Goal: Task Accomplishment & Management: Manage account settings

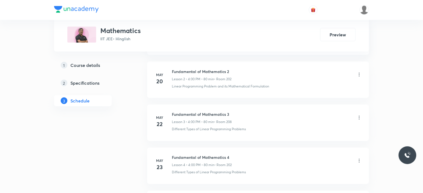
scroll to position [4442, 0]
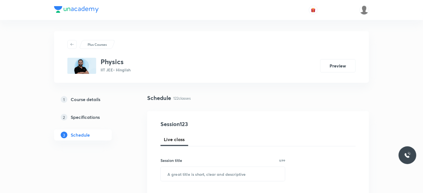
scroll to position [5513, 0]
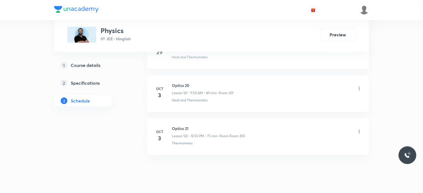
click at [186, 118] on li "Oct 3 Optics 21 Lesson 122 • 12:55 PM • 75 min • Room Room 303 Thermometry" at bounding box center [258, 136] width 222 height 36
copy h6 "Optics 21"
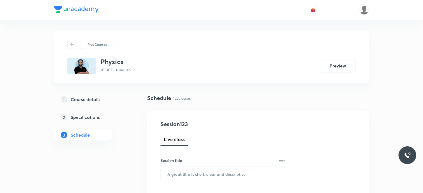
scroll to position [55, 0]
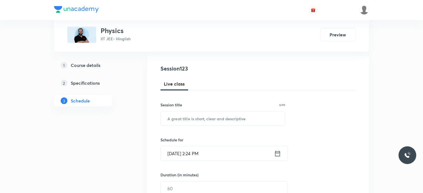
click at [226, 121] on input "text" at bounding box center [223, 118] width 124 height 14
paste input "Optics 21"
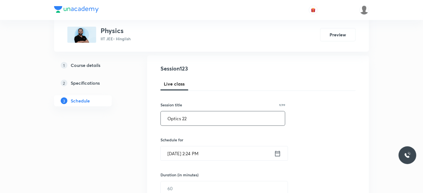
type input "Optics 22"
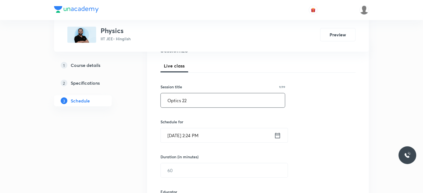
scroll to position [83, 0]
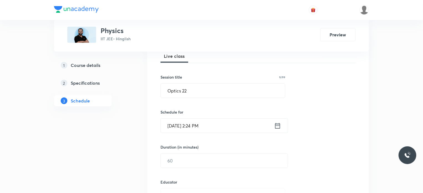
click at [219, 124] on input "Oct 5, 2025, 2:24 PM" at bounding box center [217, 125] width 113 height 14
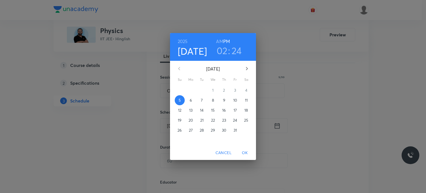
click at [190, 98] on p "6" at bounding box center [191, 100] width 2 height 6
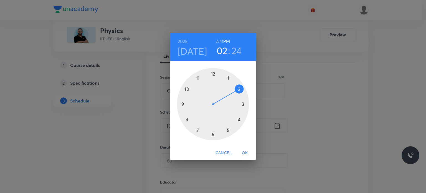
click at [216, 45] on h6 "AM" at bounding box center [219, 41] width 7 height 8
drag, startPoint x: 199, startPoint y: 115, endPoint x: 196, endPoint y: 120, distance: 6.1
click at [196, 120] on div at bounding box center [213, 104] width 72 height 72
drag, startPoint x: 217, startPoint y: 77, endPoint x: 232, endPoint y: 115, distance: 40.6
click at [232, 115] on div at bounding box center [213, 104] width 72 height 72
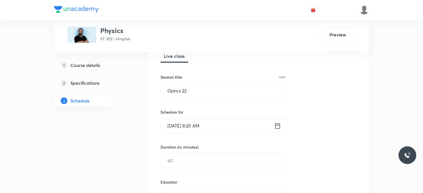
click at [188, 149] on h6 "Duration (in minutes)" at bounding box center [179, 147] width 38 height 6
click at [188, 161] on input "text" at bounding box center [224, 160] width 127 height 14
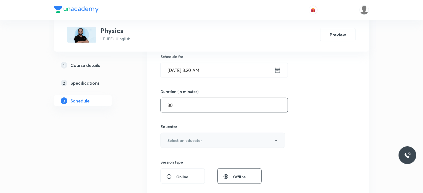
type input "80"
click at [184, 136] on button "Select an educator" at bounding box center [222, 139] width 125 height 15
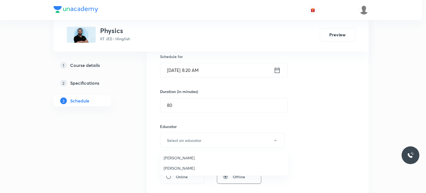
click at [176, 167] on span "Ajit Lulla" at bounding box center [223, 168] width 121 height 6
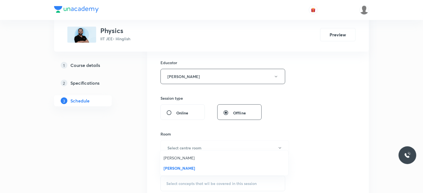
scroll to position [249, 0]
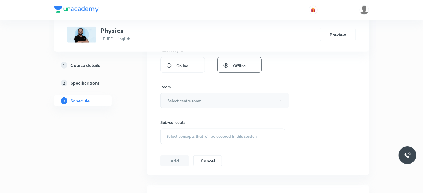
click at [186, 100] on h6 "Select centre room" at bounding box center [184, 101] width 34 height 6
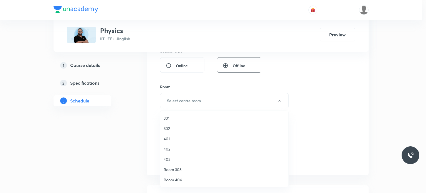
click at [173, 108] on div at bounding box center [213, 96] width 426 height 193
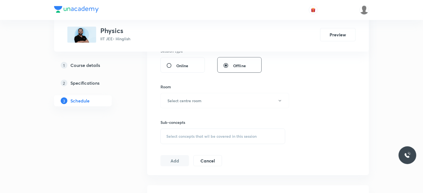
click at [187, 108] on div "Sub-concepts Select concepts that wil be covered in this session" at bounding box center [222, 126] width 125 height 36
click at [171, 116] on div "Sub-concepts Select concepts that wil be covered in this session" at bounding box center [222, 126] width 125 height 36
click at [198, 98] on h6 "Select centre room" at bounding box center [184, 101] width 34 height 6
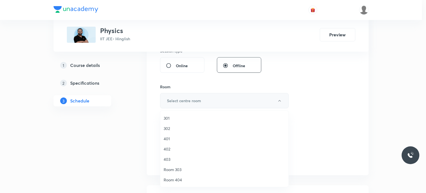
click at [169, 118] on span "301" at bounding box center [223, 118] width 121 height 6
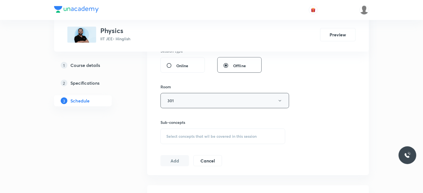
click at [190, 130] on div "Select concepts that wil be covered in this session" at bounding box center [222, 136] width 125 height 16
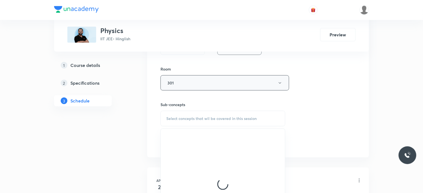
scroll to position [277, 0]
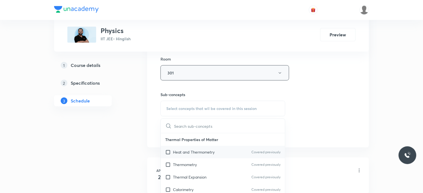
click at [214, 155] on div "Heat and Thermometry Covered previously" at bounding box center [223, 151] width 124 height 12
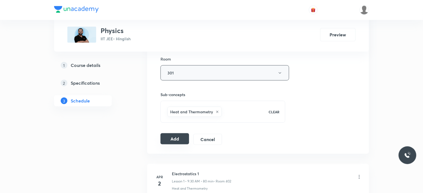
click at [179, 141] on button "Add" at bounding box center [174, 138] width 29 height 11
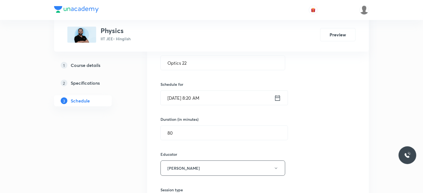
scroll to position [28, 0]
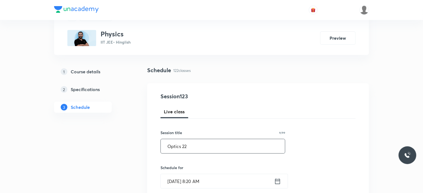
drag, startPoint x: 198, startPoint y: 145, endPoint x: 121, endPoint y: 159, distance: 78.9
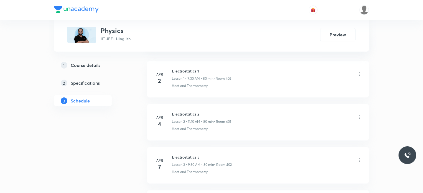
click at [202, 89] on li "Apr 2 Electrostatics 1 Lesson 1 • 9:30 AM • 80 min • Room 402 Heat and Thermome…" at bounding box center [258, 79] width 222 height 36
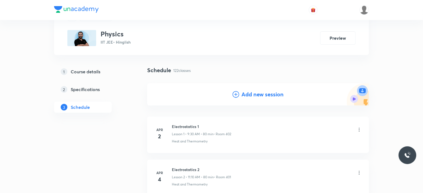
click at [274, 93] on h4 "Add new session" at bounding box center [262, 94] width 42 height 8
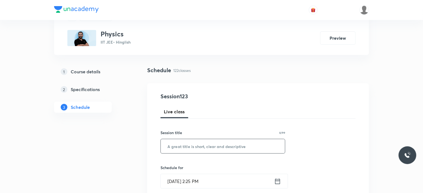
click at [241, 140] on input "text" at bounding box center [223, 146] width 124 height 14
paste input "Optics 22"
type input "Optics 23"
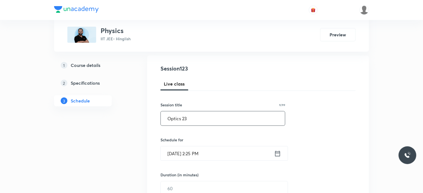
drag, startPoint x: 237, startPoint y: 135, endPoint x: 240, endPoint y: 144, distance: 9.2
click at [241, 147] on input "Oct 5, 2025, 2:25 PM" at bounding box center [217, 153] width 113 height 14
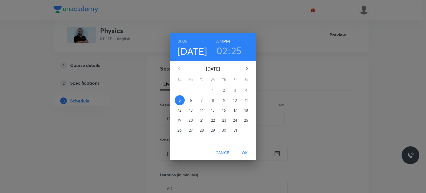
click at [195, 101] on span "6" at bounding box center [191, 100] width 10 height 6
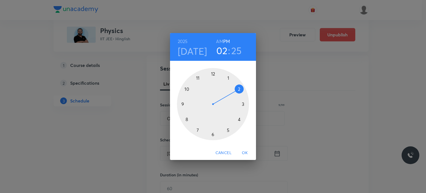
click at [214, 73] on div at bounding box center [213, 104] width 72 height 72
drag, startPoint x: 196, startPoint y: 83, endPoint x: 201, endPoint y: 81, distance: 6.4
click at [201, 81] on div at bounding box center [213, 104] width 72 height 72
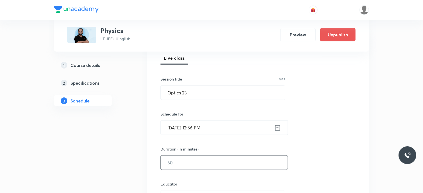
scroll to position [111, 0]
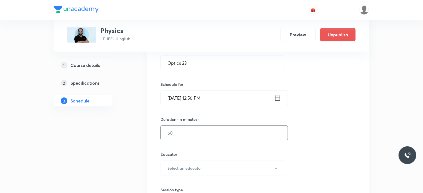
click at [198, 139] on input "text" at bounding box center [224, 133] width 127 height 14
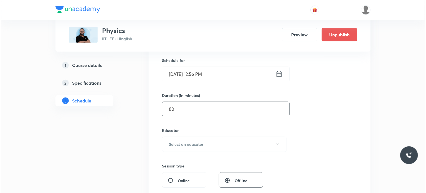
scroll to position [166, 0]
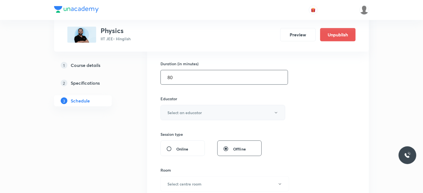
type input "80"
click at [186, 112] on h6 "Select an educator" at bounding box center [184, 112] width 34 height 6
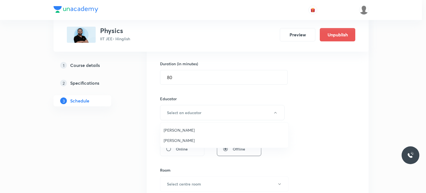
click at [188, 140] on span "Ajit Lulla" at bounding box center [223, 140] width 121 height 6
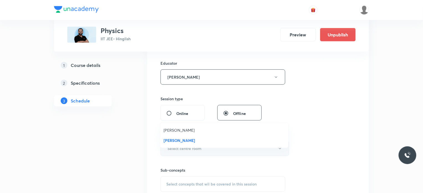
scroll to position [222, 0]
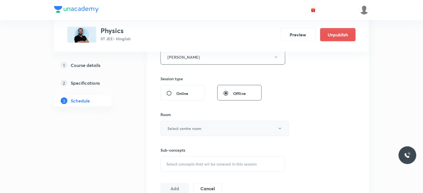
click at [190, 127] on h6 "Select centre room" at bounding box center [184, 128] width 34 height 6
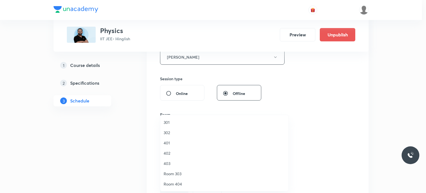
click at [183, 128] on li "302" at bounding box center [224, 132] width 128 height 10
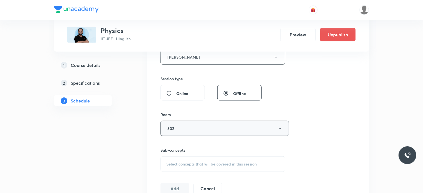
click at [204, 166] on div "Select concepts that wil be covered in this session" at bounding box center [222, 164] width 125 height 16
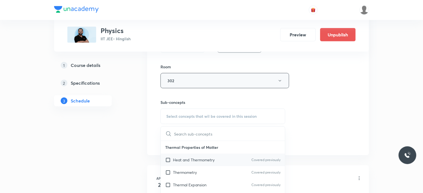
scroll to position [277, 0]
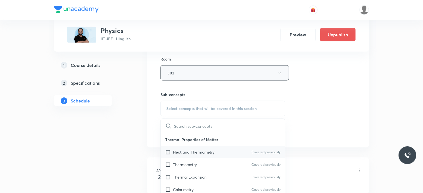
click at [216, 152] on div "Heat and Thermometry Covered previously" at bounding box center [223, 151] width 124 height 12
checkbox input "true"
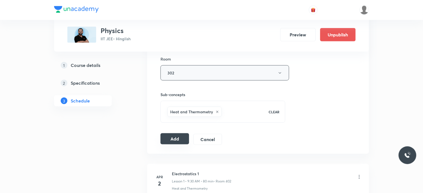
click at [182, 141] on button "Add" at bounding box center [174, 138] width 29 height 11
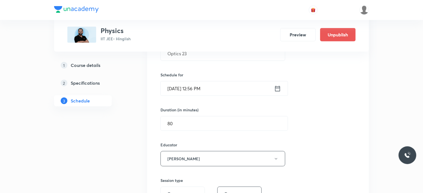
scroll to position [111, 0]
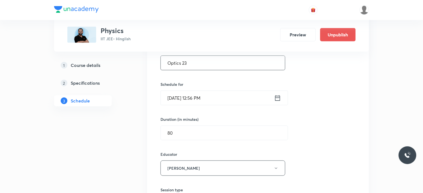
drag, startPoint x: 198, startPoint y: 60, endPoint x: 165, endPoint y: 65, distance: 33.4
click at [165, 65] on input "Optics 23" at bounding box center [223, 63] width 124 height 14
click at [165, 66] on input "Optics 23" at bounding box center [223, 63] width 124 height 14
click at [183, 58] on input "Optics 23" at bounding box center [223, 63] width 124 height 14
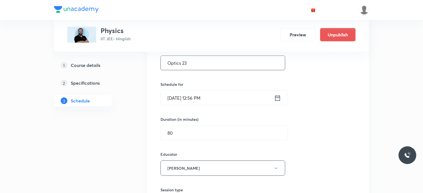
click at [183, 58] on input "Optics 23" at bounding box center [223, 63] width 124 height 14
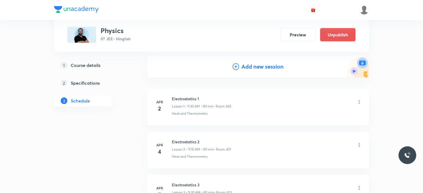
scroll to position [0, 0]
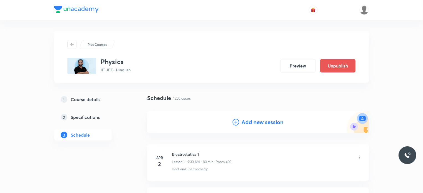
click at [253, 122] on h4 "Add new session" at bounding box center [262, 122] width 42 height 8
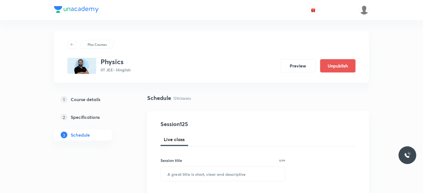
scroll to position [28, 0]
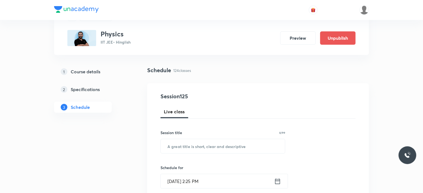
click at [216, 146] on input "text" at bounding box center [223, 146] width 124 height 14
paste input "Optics 23"
type input "Optics 24"
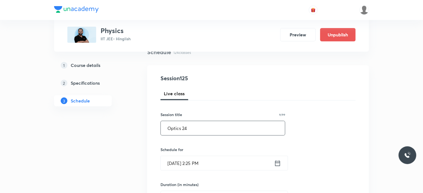
scroll to position [55, 0]
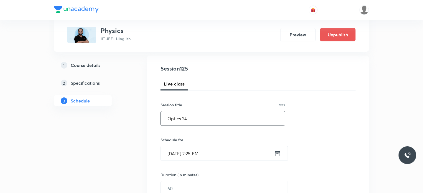
click at [205, 143] on div "Schedule for Oct 5, 2025, 2:25 PM ​" at bounding box center [222, 149] width 125 height 24
click at [219, 153] on input "Oct 5, 2025, 2:25 PM" at bounding box center [217, 153] width 113 height 14
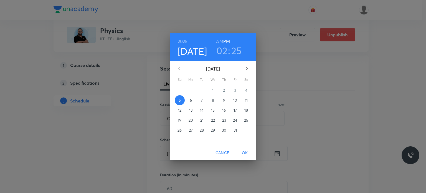
click at [201, 101] on p "7" at bounding box center [202, 100] width 2 height 6
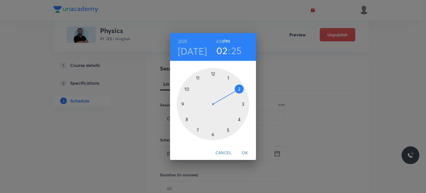
click at [219, 45] on h6 "AM" at bounding box center [219, 41] width 7 height 8
drag, startPoint x: 217, startPoint y: 72, endPoint x: 199, endPoint y: 80, distance: 19.4
click at [199, 80] on div at bounding box center [213, 104] width 72 height 72
drag, startPoint x: 215, startPoint y: 73, endPoint x: 214, endPoint y: 135, distance: 61.8
click at [214, 135] on div at bounding box center [213, 104] width 72 height 72
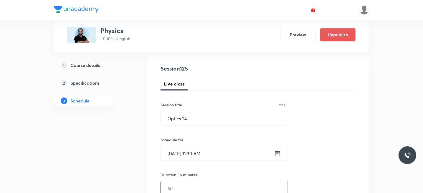
click at [179, 189] on input "text" at bounding box center [224, 188] width 127 height 14
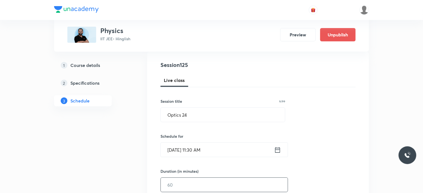
scroll to position [111, 0]
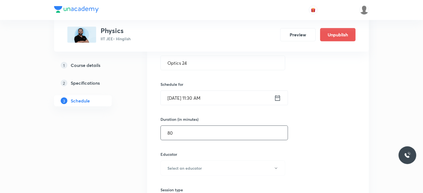
type input "8"
type input "0"
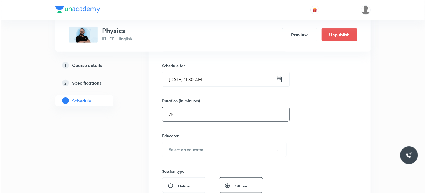
scroll to position [166, 0]
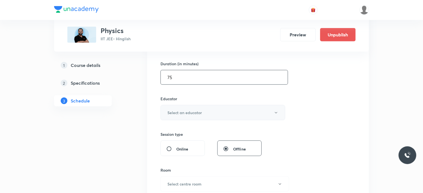
type input "75"
click at [211, 110] on button "Select an educator" at bounding box center [222, 112] width 125 height 15
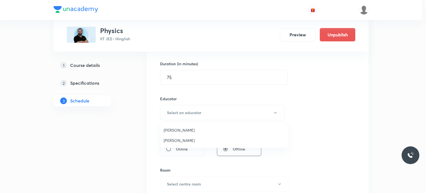
click at [196, 143] on li "[PERSON_NAME]" at bounding box center [224, 140] width 128 height 10
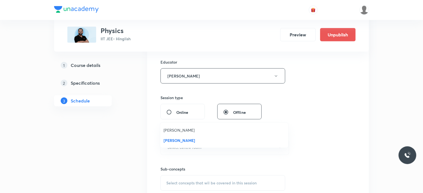
scroll to position [249, 0]
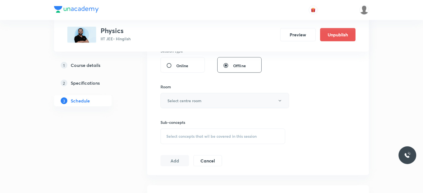
click at [192, 103] on h6 "Select centre room" at bounding box center [184, 101] width 34 height 6
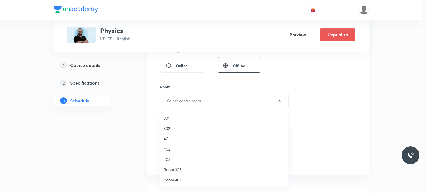
click at [161, 119] on li "301" at bounding box center [224, 118] width 128 height 10
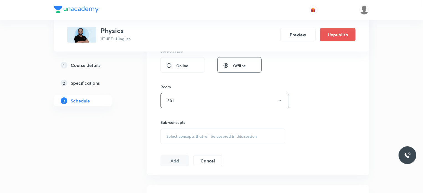
click at [201, 134] on span "Select concepts that wil be covered in this session" at bounding box center [211, 136] width 90 height 4
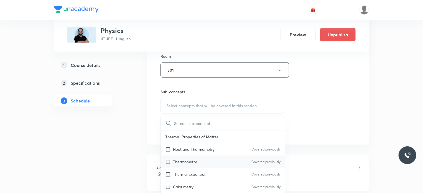
scroll to position [305, 0]
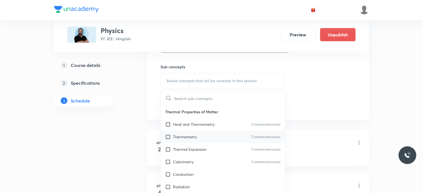
click at [229, 140] on div "Thermometry Covered previously" at bounding box center [223, 136] width 124 height 12
checkbox input "true"
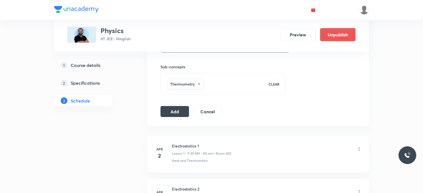
click at [181, 109] on button "Add" at bounding box center [174, 111] width 29 height 11
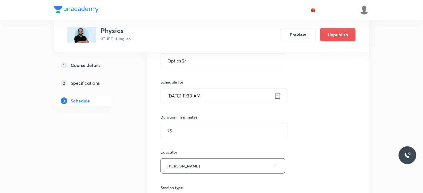
scroll to position [83, 0]
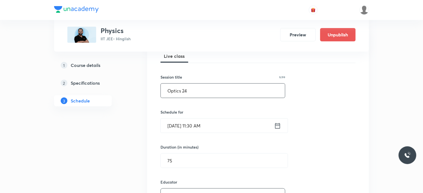
drag, startPoint x: 206, startPoint y: 95, endPoint x: 148, endPoint y: 98, distance: 58.2
click at [148, 98] on div "Session 125 Live class Session title 9/99 Optics 24 ​ Schedule for Oct 7, 2025,…" at bounding box center [258, 188] width 222 height 320
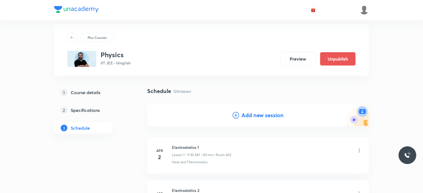
scroll to position [0, 0]
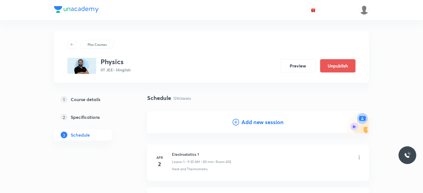
click at [256, 118] on h4 "Add new session" at bounding box center [262, 122] width 42 height 8
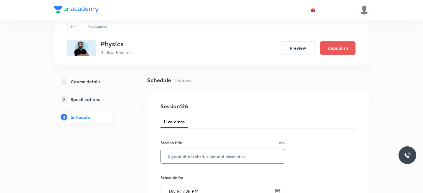
scroll to position [28, 0]
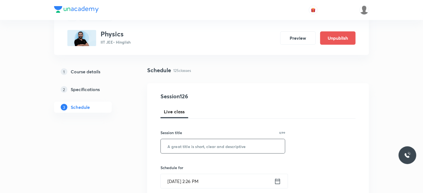
click at [220, 143] on input "text" at bounding box center [223, 146] width 124 height 14
paste input "Optics 24"
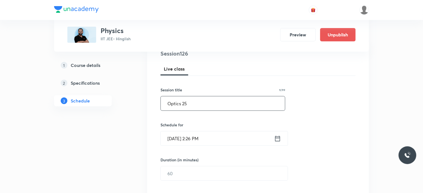
type input "Optics 25"
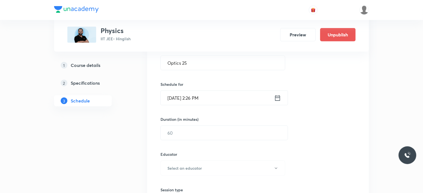
click at [226, 103] on input "Oct 5, 2025, 2:26 PM" at bounding box center [217, 98] width 113 height 14
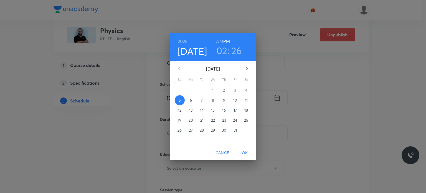
click at [217, 102] on span "8" at bounding box center [213, 100] width 10 height 6
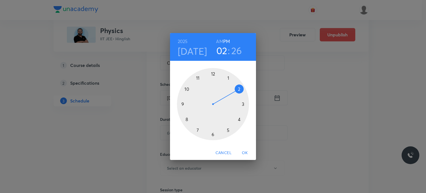
click at [215, 74] on div at bounding box center [213, 104] width 72 height 72
drag, startPoint x: 218, startPoint y: 94, endPoint x: 201, endPoint y: 84, distance: 19.2
click at [201, 84] on div at bounding box center [213, 104] width 72 height 72
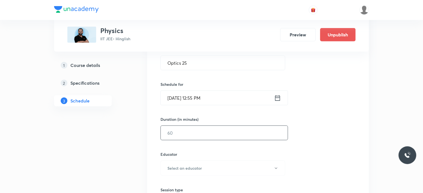
click at [191, 135] on input "text" at bounding box center [224, 133] width 127 height 14
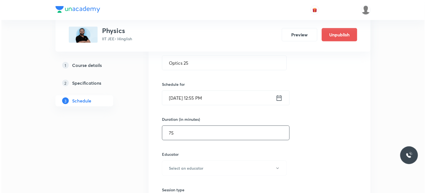
scroll to position [166, 0]
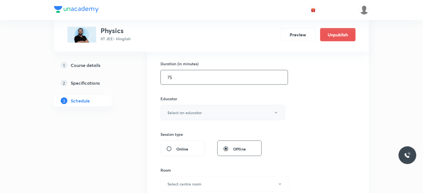
type input "75"
click at [194, 108] on button "Select an educator" at bounding box center [222, 112] width 125 height 15
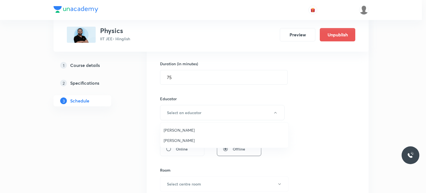
click at [191, 140] on span "[PERSON_NAME]" at bounding box center [223, 140] width 121 height 6
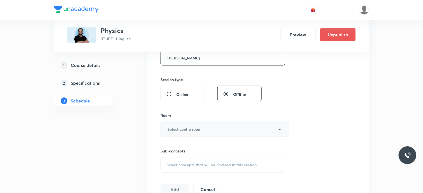
scroll to position [222, 0]
click at [206, 118] on div "Room Select centre room" at bounding box center [222, 123] width 125 height 24
click at [191, 128] on h6 "Select centre room" at bounding box center [184, 128] width 34 height 6
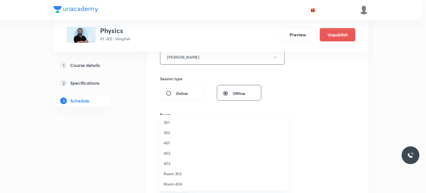
click at [178, 123] on span "301" at bounding box center [223, 122] width 121 height 6
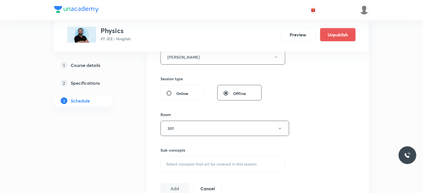
click at [208, 169] on div "Select concepts that wil be covered in this session" at bounding box center [222, 164] width 125 height 16
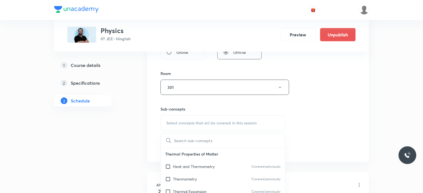
scroll to position [277, 0]
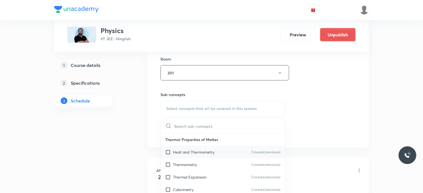
click at [228, 147] on div "Heat and Thermometry Covered previously" at bounding box center [223, 151] width 124 height 12
checkbox input "true"
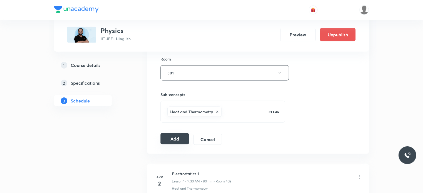
click at [181, 143] on button "Add" at bounding box center [174, 138] width 29 height 11
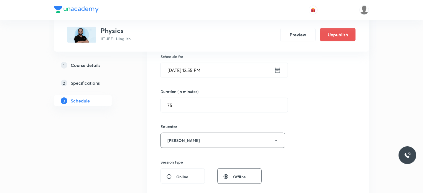
scroll to position [55, 0]
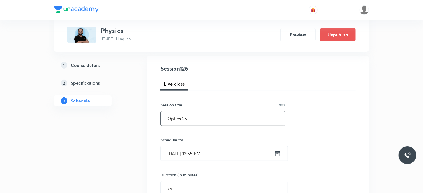
drag, startPoint x: 208, startPoint y: 119, endPoint x: 156, endPoint y: 125, distance: 52.5
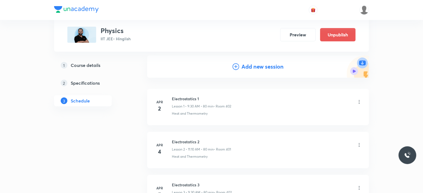
click at [256, 68] on h4 "Add new session" at bounding box center [262, 66] width 42 height 8
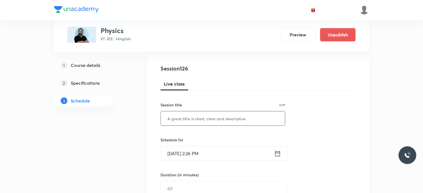
click at [221, 116] on input "text" at bounding box center [223, 118] width 124 height 14
paste input "Optics 25"
type input "Optics 26"
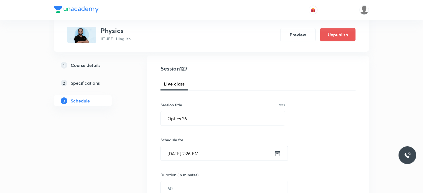
scroll to position [83, 0]
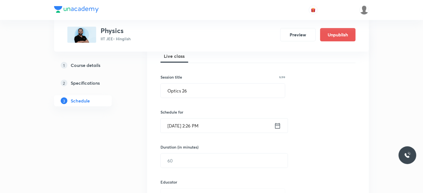
click at [230, 134] on div "Session 127 Live class Session title 9/99 Optics 26 ​ Schedule for Oct 5, 2025,…" at bounding box center [257, 185] width 195 height 296
click at [231, 127] on input "Oct 5, 2025, 2:26 PM" at bounding box center [217, 125] width 113 height 14
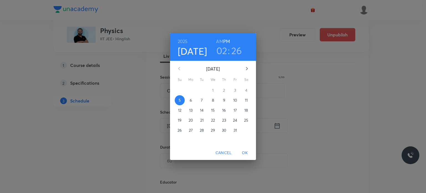
click at [237, 98] on span "10" at bounding box center [235, 100] width 10 height 6
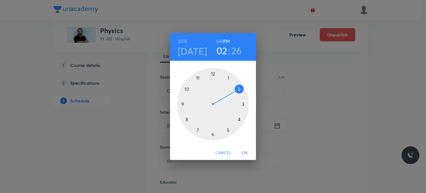
click at [218, 44] on h6 "AM" at bounding box center [219, 41] width 7 height 8
drag, startPoint x: 211, startPoint y: 77, endPoint x: 184, endPoint y: 114, distance: 46.0
click at [184, 114] on div at bounding box center [213, 104] width 72 height 72
drag, startPoint x: 214, startPoint y: 99, endPoint x: 235, endPoint y: 117, distance: 27.5
click at [235, 117] on div at bounding box center [213, 104] width 72 height 72
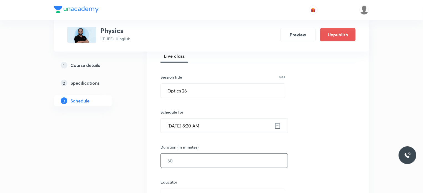
click at [191, 160] on input "text" at bounding box center [224, 160] width 127 height 14
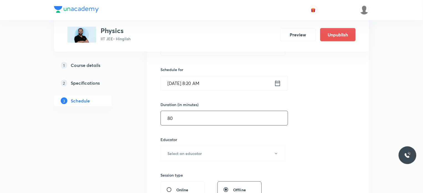
scroll to position [194, 0]
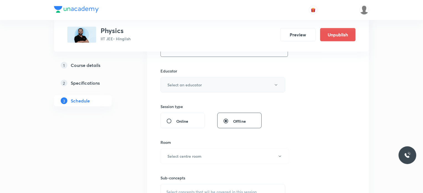
type input "80"
click at [209, 86] on button "Select an educator" at bounding box center [222, 84] width 125 height 15
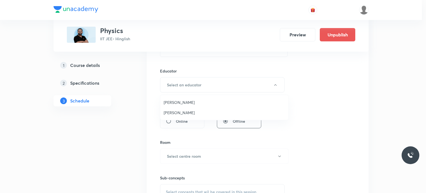
click at [195, 109] on span "[PERSON_NAME]" at bounding box center [223, 112] width 121 height 6
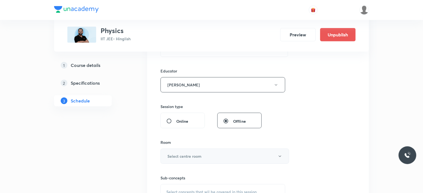
click at [191, 155] on h6 "Select centre room" at bounding box center [184, 156] width 34 height 6
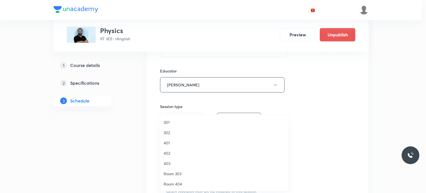
click at [177, 141] on span "401" at bounding box center [223, 143] width 121 height 6
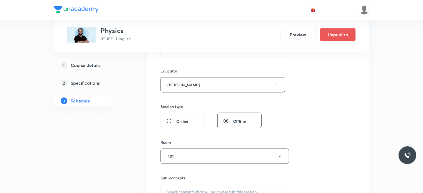
click at [211, 179] on h6 "Sub-concepts" at bounding box center [222, 178] width 125 height 6
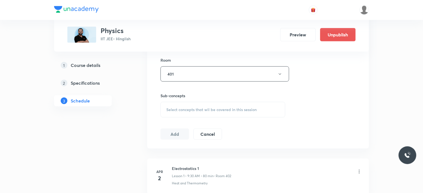
scroll to position [277, 0]
click at [226, 113] on div "Select concepts that wil be covered in this session" at bounding box center [222, 109] width 125 height 16
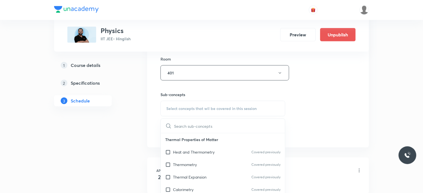
click at [214, 153] on p "Heat and Thermometry" at bounding box center [194, 152] width 42 height 6
checkbox input "true"
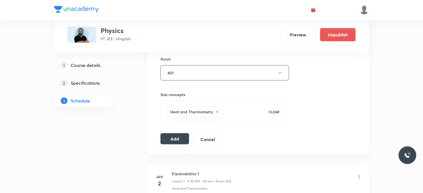
click at [176, 139] on button "Add" at bounding box center [174, 138] width 29 height 11
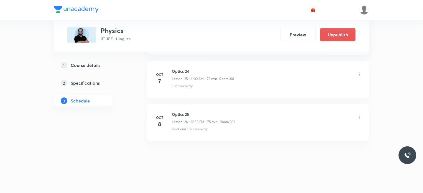
scroll to position [5394, 0]
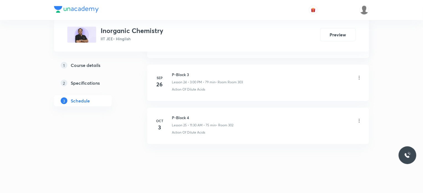
click at [180, 114] on h6 "P-Block 4" at bounding box center [203, 117] width 62 height 6
copy h6 "P-Block 4"
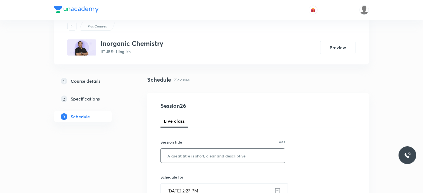
scroll to position [55, 0]
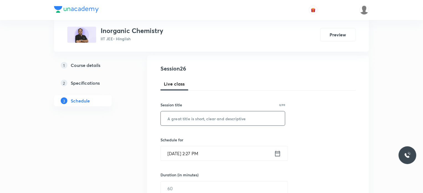
click at [198, 125] on input "text" at bounding box center [223, 118] width 124 height 14
paste input "P-Block 4"
type input "P-Block 5"
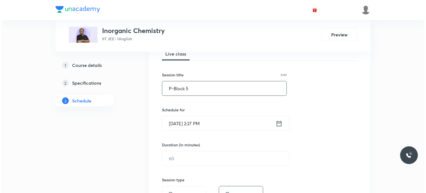
scroll to position [111, 0]
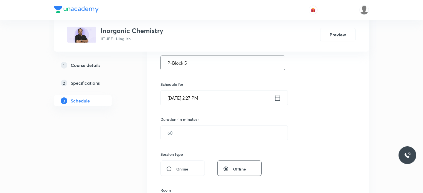
click at [198, 117] on h6 "Duration (in minutes)" at bounding box center [179, 119] width 38 height 6
click at [209, 98] on input "Oct 5, 2025, 2:27 PM" at bounding box center [217, 98] width 113 height 14
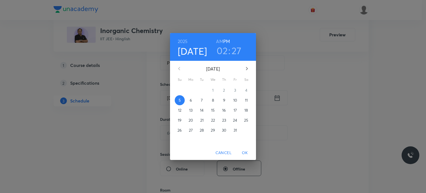
click at [188, 101] on span "6" at bounding box center [191, 100] width 10 height 6
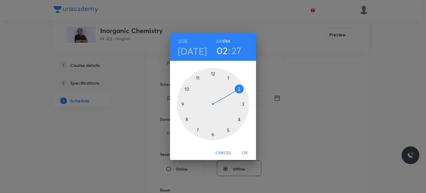
click at [219, 41] on h6 "AM" at bounding box center [219, 41] width 7 height 8
drag, startPoint x: 214, startPoint y: 74, endPoint x: 185, endPoint y: 104, distance: 42.1
click at [185, 104] on div at bounding box center [213, 104] width 72 height 72
drag, startPoint x: 205, startPoint y: 87, endPoint x: 189, endPoint y: 91, distance: 17.0
click at [189, 91] on div at bounding box center [213, 104] width 72 height 72
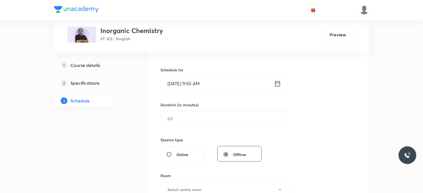
scroll to position [139, 0]
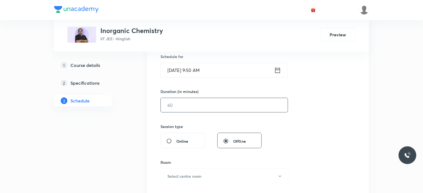
drag, startPoint x: 185, startPoint y: 115, endPoint x: 183, endPoint y: 102, distance: 13.5
click at [184, 111] on div "Session 26 Live class Session title 9/99 P-Block 5 ​ Schedule for Oct 6, 2025, …" at bounding box center [257, 111] width 195 height 260
click at [183, 102] on input "text" at bounding box center [224, 105] width 127 height 14
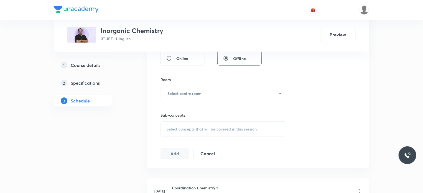
scroll to position [222, 0]
type input "80"
click at [182, 92] on h6 "Select centre room" at bounding box center [184, 93] width 34 height 6
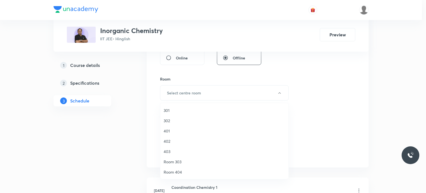
click at [178, 121] on span "302" at bounding box center [223, 120] width 121 height 6
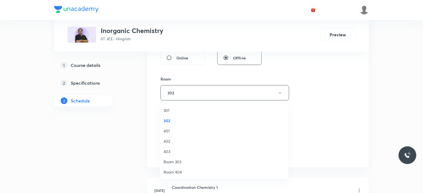
drag, startPoint x: 198, startPoint y: 126, endPoint x: 209, endPoint y: 127, distance: 10.6
click at [199, 127] on span "Select concepts that wil be covered in this session" at bounding box center [211, 128] width 90 height 4
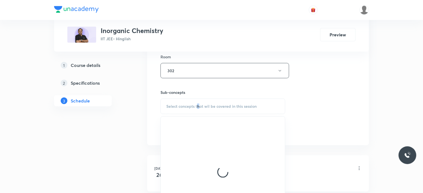
scroll to position [277, 0]
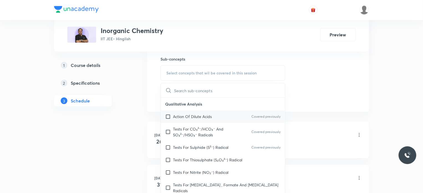
click at [206, 111] on div "Action Of Dilute Acids Covered previously" at bounding box center [223, 116] width 124 height 12
checkbox input "true"
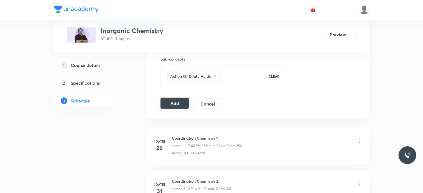
click at [162, 102] on button "Add" at bounding box center [174, 103] width 29 height 11
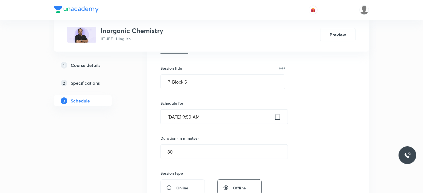
scroll to position [55, 0]
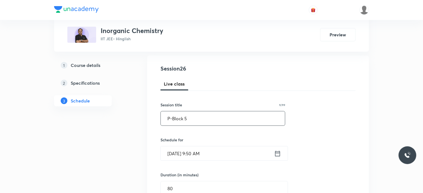
drag, startPoint x: 201, startPoint y: 115, endPoint x: 146, endPoint y: 123, distance: 55.7
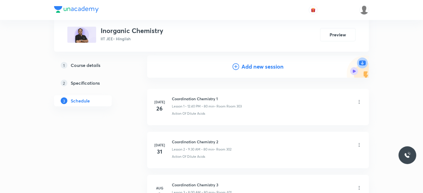
click at [263, 69] on h4 "Add new session" at bounding box center [262, 66] width 42 height 8
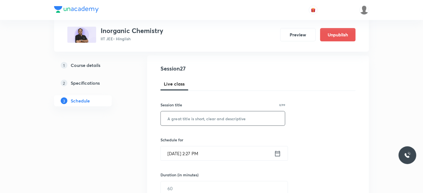
click at [238, 119] on input "text" at bounding box center [223, 118] width 124 height 14
paste input "P-Block 5"
type input "P-Block 6"
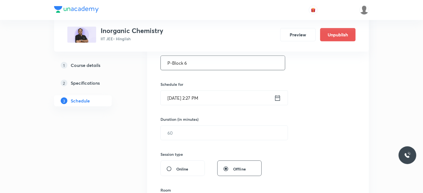
click at [217, 96] on input "Oct 5, 2025, 2:27 PM" at bounding box center [217, 98] width 113 height 14
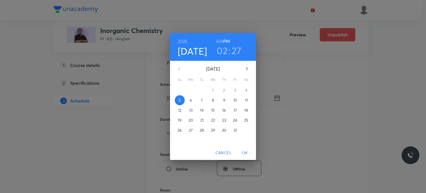
click at [200, 102] on span "7" at bounding box center [202, 100] width 10 height 6
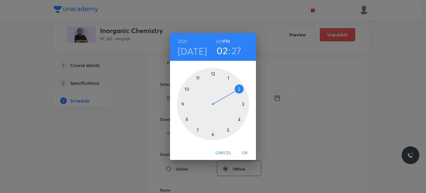
click at [219, 40] on h6 "AM" at bounding box center [219, 41] width 7 height 8
drag, startPoint x: 189, startPoint y: 88, endPoint x: 180, endPoint y: 103, distance: 17.3
click at [180, 103] on div at bounding box center [213, 104] width 72 height 72
drag, startPoint x: 190, startPoint y: 85, endPoint x: 186, endPoint y: 88, distance: 5.4
click at [186, 88] on div at bounding box center [213, 104] width 72 height 72
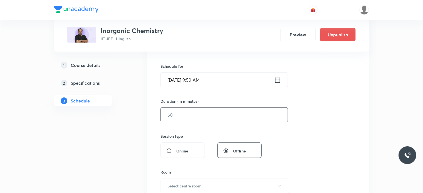
scroll to position [139, 0]
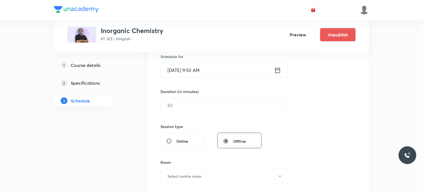
click at [187, 113] on div "Session 27 Live class Session title 9/99 P-Block 6 ​ Schedule for Oct 7, 2025, …" at bounding box center [257, 111] width 195 height 260
click at [179, 103] on input "text" at bounding box center [224, 105] width 127 height 14
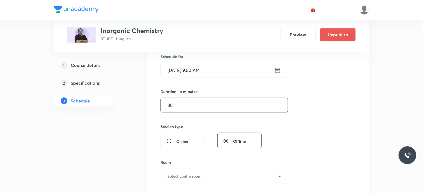
type input "80"
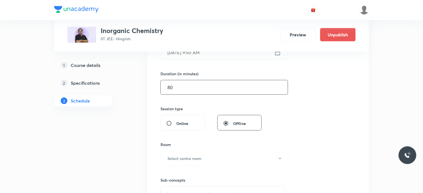
scroll to position [166, 0]
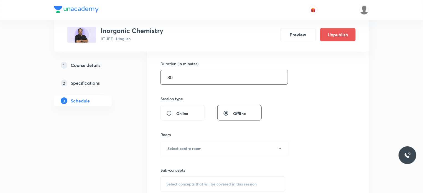
click at [183, 131] on div "Session 27 Live class Session title 9/99 P-Block 6 ​ Schedule for Oct 7, 2025, …" at bounding box center [257, 83] width 195 height 260
click at [187, 142] on button "Select centre room" at bounding box center [224, 147] width 129 height 15
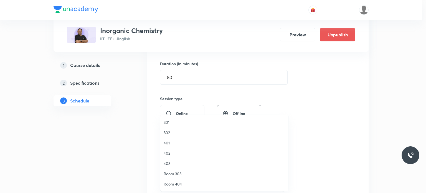
click at [180, 136] on li "302" at bounding box center [224, 132] width 128 height 10
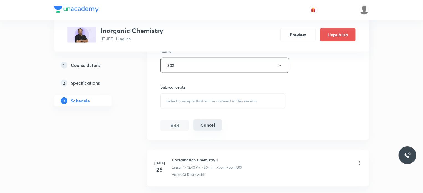
scroll to position [249, 0]
click at [197, 104] on div "Select concepts that wil be covered in this session" at bounding box center [222, 101] width 125 height 16
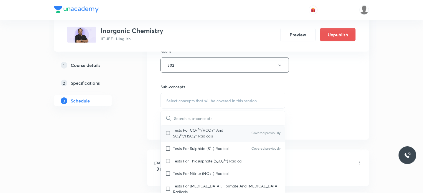
scroll to position [28, 0]
drag, startPoint x: 195, startPoint y: 134, endPoint x: 306, endPoint y: 124, distance: 111.2
click at [196, 134] on p "Tests For CO₃²⁻/HCO₃⁻ And SO₃²⁻/HSO₃⁻ Radicals" at bounding box center [201, 132] width 56 height 12
checkbox input "true"
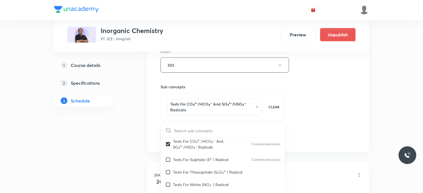
click at [306, 124] on div "Session 27 Live class Session title 9/99 P-Block 6 ​ Schedule for Oct 7, 2025, …" at bounding box center [257, 6] width 195 height 272
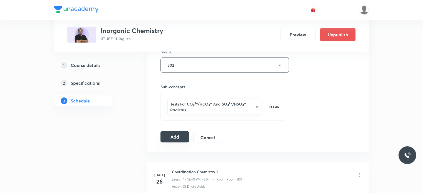
click at [187, 134] on button "Add" at bounding box center [174, 136] width 29 height 11
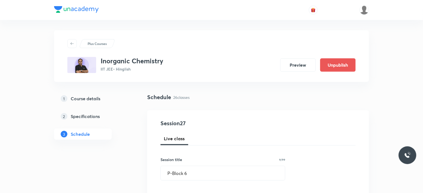
scroll to position [0, 0]
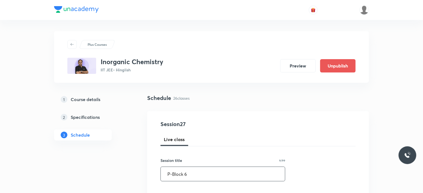
drag, startPoint x: 201, startPoint y: 172, endPoint x: 127, endPoint y: 169, distance: 73.8
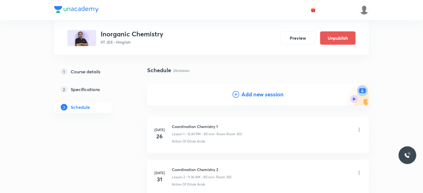
scroll to position [55, 0]
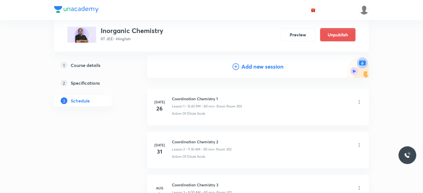
click at [246, 67] on h4 "Add new session" at bounding box center [262, 66] width 42 height 8
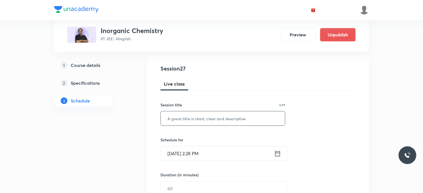
drag, startPoint x: 208, startPoint y: 119, endPoint x: 219, endPoint y: 113, distance: 12.5
click at [218, 114] on input "text" at bounding box center [223, 118] width 124 height 14
paste input "P-Block 6"
type input "P-Block 7"
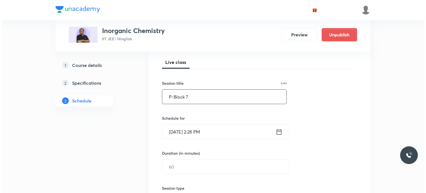
scroll to position [83, 0]
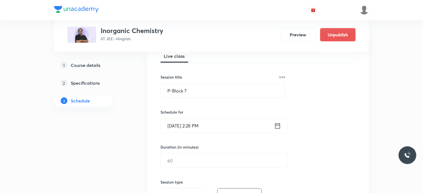
click at [227, 127] on input "[DATE] 2:28 PM" at bounding box center [217, 125] width 113 height 14
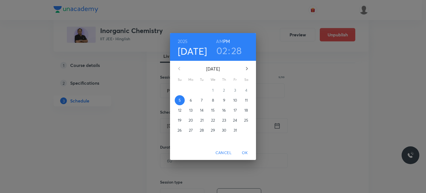
click at [233, 100] on p "10" at bounding box center [235, 100] width 4 height 6
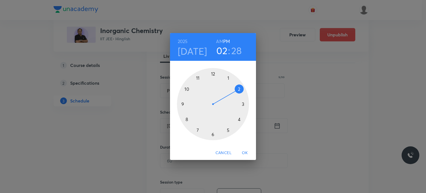
click at [213, 72] on div at bounding box center [213, 104] width 72 height 72
drag, startPoint x: 203, startPoint y: 77, endPoint x: 197, endPoint y: 78, distance: 6.3
click at [197, 78] on div at bounding box center [213, 104] width 72 height 72
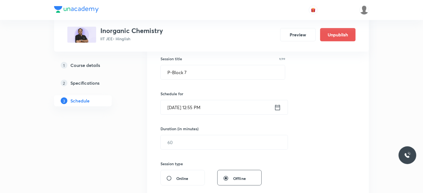
scroll to position [139, 0]
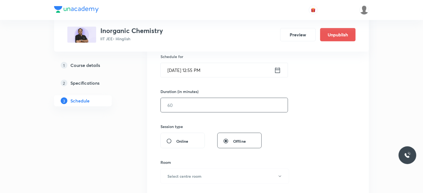
click at [170, 102] on input "text" at bounding box center [224, 105] width 127 height 14
type input "8"
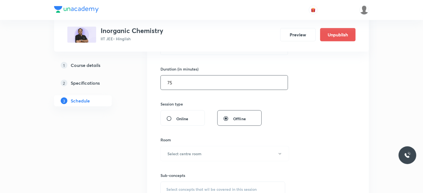
scroll to position [194, 0]
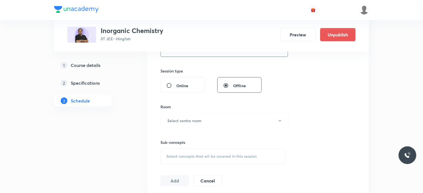
type input "75"
click at [171, 113] on button "Select centre room" at bounding box center [224, 120] width 129 height 15
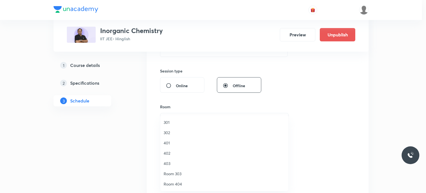
click at [183, 125] on li "301" at bounding box center [224, 122] width 128 height 10
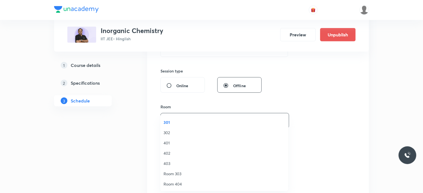
drag, startPoint x: 202, startPoint y: 155, endPoint x: 242, endPoint y: 151, distance: 40.3
click at [203, 155] on span "Select concepts that wil be covered in this session" at bounding box center [211, 156] width 90 height 4
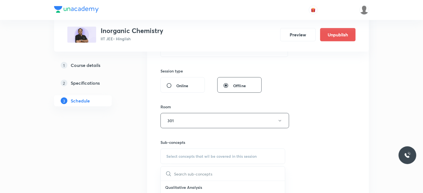
scroll to position [249, 0]
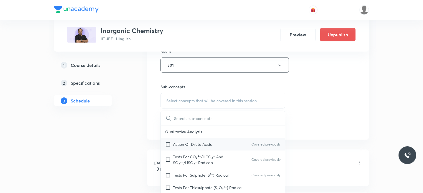
click at [219, 146] on div "Action Of Dilute Acids Covered previously" at bounding box center [223, 144] width 124 height 12
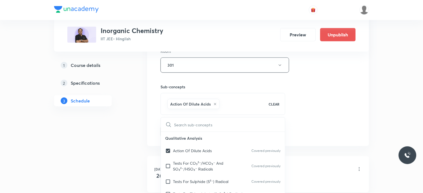
checkbox input "true"
click at [314, 137] on div "Session 28 Live class Session title 9/99 P-Block 7 ​ Schedule for Oct 10, 2025,…" at bounding box center [258, 3] width 222 height 284
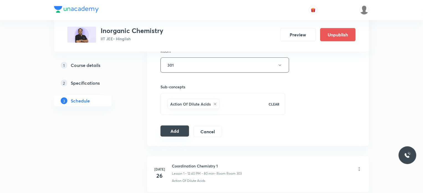
click at [177, 129] on button "Add" at bounding box center [174, 130] width 29 height 11
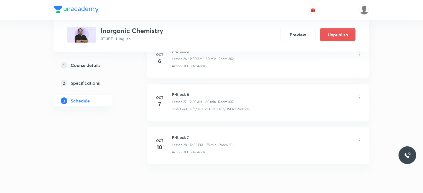
scroll to position [1196, 0]
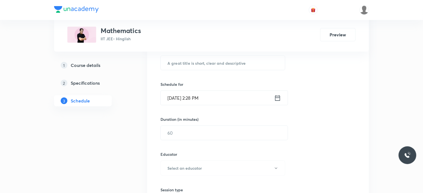
scroll to position [5727, 0]
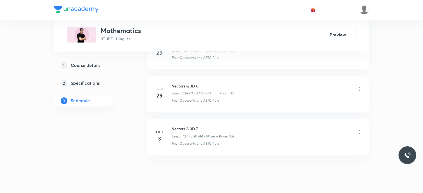
click at [185, 141] on p "Four Quadrants and ASTC Rule" at bounding box center [195, 143] width 47 height 5
click at [168, 119] on li "[DATE] Vectors & 3D 7 Lesson 127 • 8:20 AM • 80 min • Room 302 Four Quadrants a…" at bounding box center [258, 137] width 222 height 36
click at [174, 119] on li "[DATE] Vectors & 3D 7 Lesson 127 • 8:20 AM • 80 min • Room 302 Four Quadrants a…" at bounding box center [258, 137] width 222 height 36
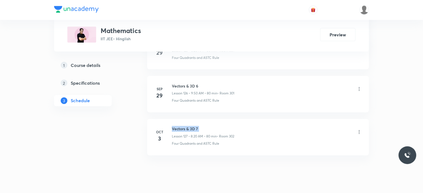
copy h6 "Vectors & 3D 7"
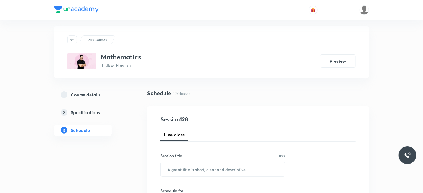
scroll to position [83, 0]
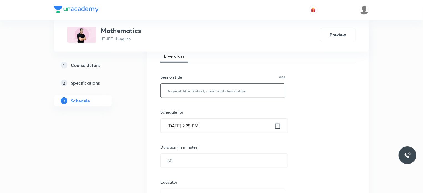
click at [194, 91] on input "text" at bounding box center [223, 90] width 124 height 14
paste input "Vectors & 3D 7"
type input "Vectors & 3D 8"
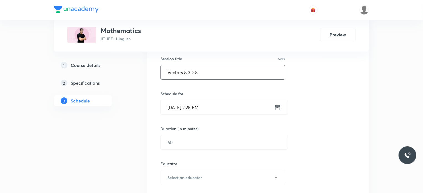
scroll to position [111, 0]
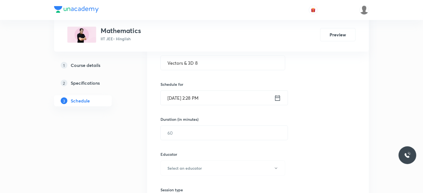
drag, startPoint x: 194, startPoint y: 90, endPoint x: 211, endPoint y: 97, distance: 18.5
click at [197, 90] on div "Schedule for Oct 5, 2025, 2:28 PM ​" at bounding box center [222, 93] width 125 height 24
click at [211, 97] on input "Oct 5, 2025, 2:28 PM" at bounding box center [217, 98] width 113 height 14
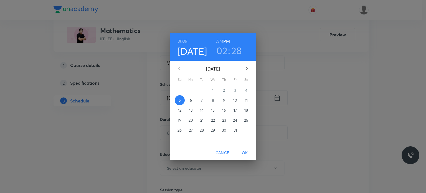
click at [193, 100] on span "6" at bounding box center [191, 100] width 10 height 6
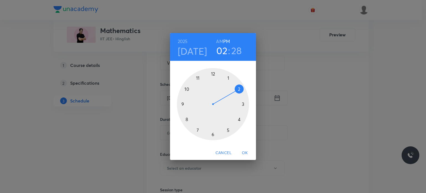
click at [218, 43] on h6 "AM" at bounding box center [219, 41] width 7 height 8
drag, startPoint x: 197, startPoint y: 84, endPoint x: 193, endPoint y: 85, distance: 4.8
click at [193, 85] on div at bounding box center [213, 104] width 72 height 72
click at [219, 54] on h3 "10" at bounding box center [222, 51] width 10 height 12
drag, startPoint x: 188, startPoint y: 82, endPoint x: 199, endPoint y: 78, distance: 11.0
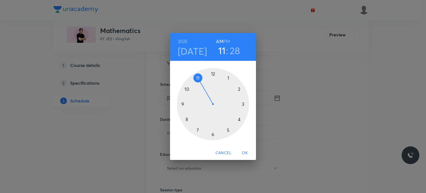
click at [199, 78] on div at bounding box center [213, 104] width 72 height 72
drag, startPoint x: 226, startPoint y: 111, endPoint x: 213, endPoint y: 122, distance: 17.3
click at [213, 122] on div at bounding box center [213, 104] width 72 height 72
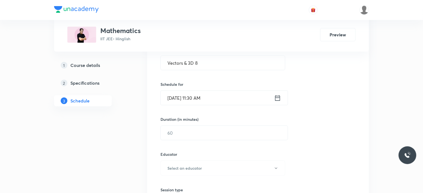
click at [180, 122] on div "Duration (in minutes) ​" at bounding box center [210, 128] width 101 height 24
click at [177, 130] on input "text" at bounding box center [224, 133] width 127 height 14
type input "8"
type input "0"
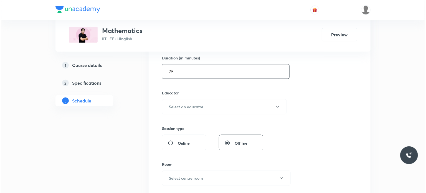
scroll to position [194, 0]
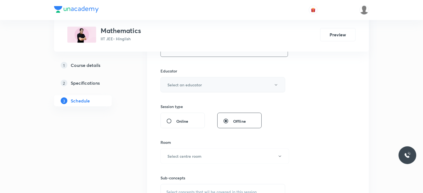
type input "75"
click at [221, 91] on button "Select an educator" at bounding box center [222, 84] width 125 height 15
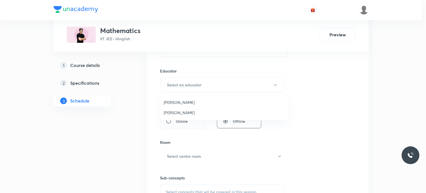
click at [194, 104] on span "Gourav Joshi" at bounding box center [223, 102] width 121 height 6
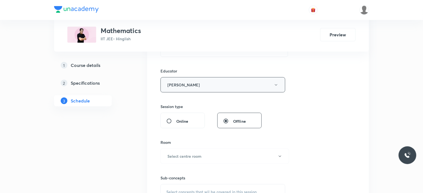
click at [209, 80] on button "Gourav Joshi" at bounding box center [222, 84] width 125 height 15
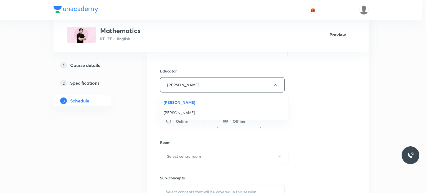
click at [191, 109] on span "Praveer Agrawal" at bounding box center [223, 112] width 121 height 6
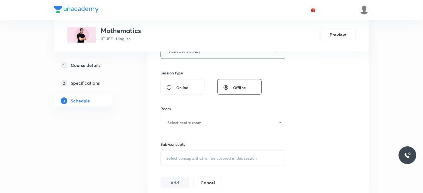
scroll to position [277, 0]
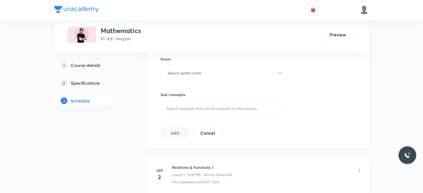
click at [189, 91] on div "Sub-concepts Select concepts that wil be covered in this session" at bounding box center [222, 98] width 125 height 36
click at [183, 74] on h6 "Select centre room" at bounding box center [184, 73] width 34 height 6
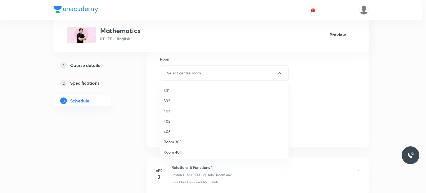
drag, startPoint x: 181, startPoint y: 98, endPoint x: 202, endPoint y: 108, distance: 23.6
click at [181, 98] on span "302" at bounding box center [223, 101] width 121 height 6
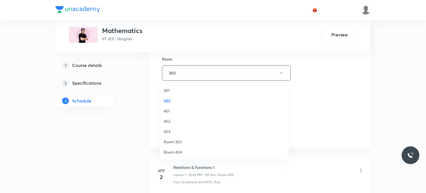
click at [202, 108] on span "401" at bounding box center [223, 111] width 121 height 6
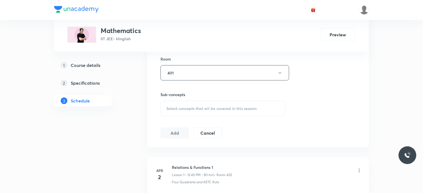
click at [215, 106] on span "Select concepts that wil be covered in this session" at bounding box center [211, 108] width 90 height 4
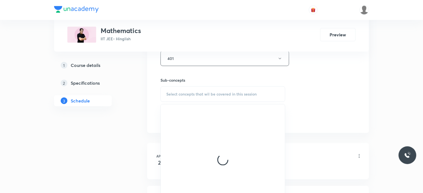
scroll to position [305, 0]
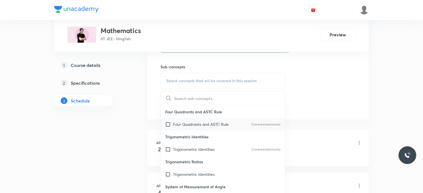
click at [211, 120] on div "Four Quadrants and ASTC Rule Covered previously" at bounding box center [223, 124] width 124 height 12
checkbox input "true"
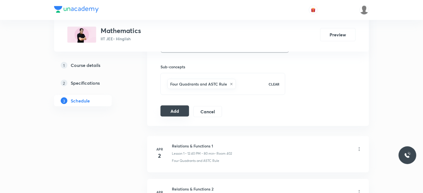
click at [174, 107] on button "Add" at bounding box center [174, 110] width 29 height 11
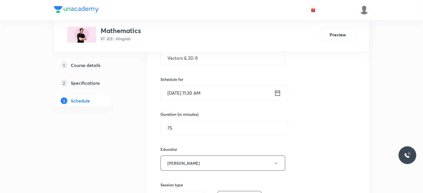
scroll to position [111, 0]
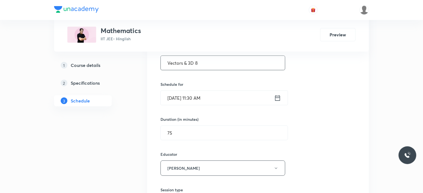
click at [204, 67] on input "Vectors & 3D 8" at bounding box center [223, 63] width 124 height 14
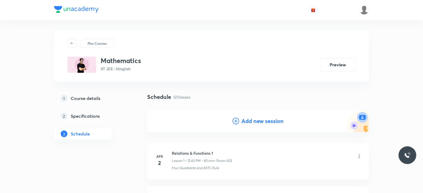
scroll to position [0, 0]
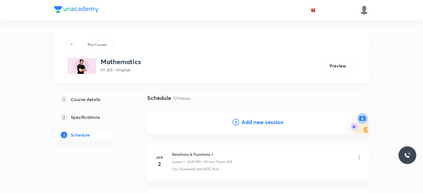
click at [257, 125] on h4 "Add new session" at bounding box center [262, 122] width 42 height 8
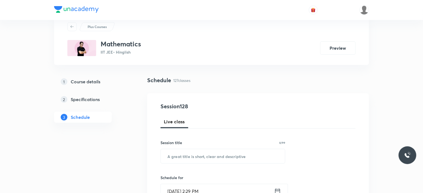
scroll to position [83, 0]
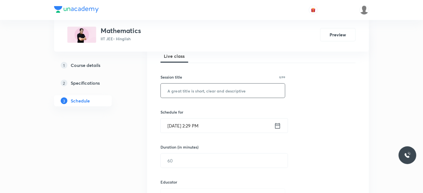
click at [217, 87] on input "text" at bounding box center [223, 90] width 124 height 14
paste input "Vectors & 3D 8"
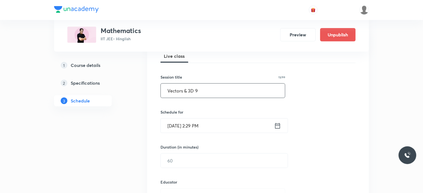
type input "Vectors & 3D 9"
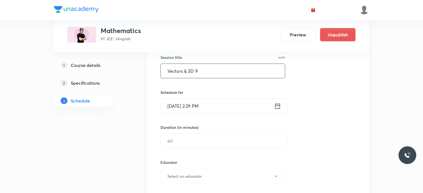
scroll to position [139, 0]
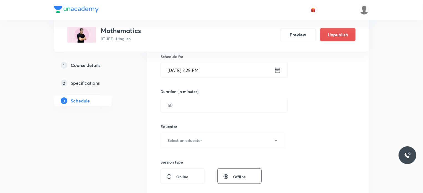
click at [207, 65] on input "Oct 5, 2025, 2:29 PM" at bounding box center [217, 70] width 113 height 14
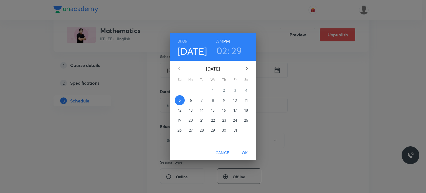
click at [202, 98] on p "7" at bounding box center [202, 100] width 2 height 6
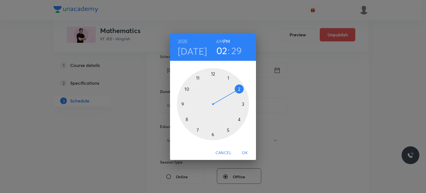
click at [221, 40] on h6 "AM" at bounding box center [219, 41] width 7 height 8
drag, startPoint x: 216, startPoint y: 69, endPoint x: 210, endPoint y: 94, distance: 26.0
click at [189, 115] on div at bounding box center [213, 104] width 72 height 72
drag, startPoint x: 234, startPoint y: 97, endPoint x: 239, endPoint y: 121, distance: 24.2
click at [239, 121] on div at bounding box center [213, 104] width 72 height 72
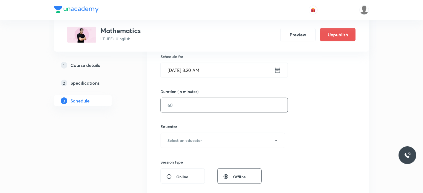
click at [186, 98] on input "text" at bounding box center [224, 105] width 127 height 14
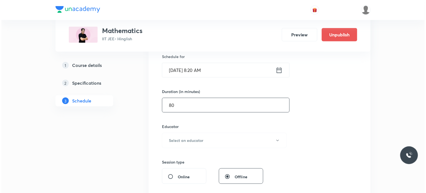
scroll to position [194, 0]
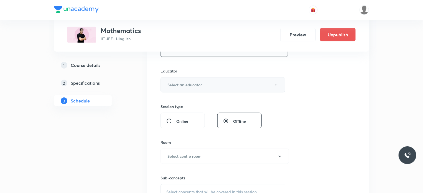
type input "80"
click at [185, 90] on button "Select an educator" at bounding box center [222, 84] width 125 height 15
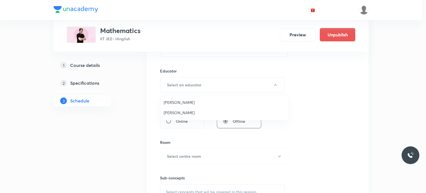
click at [184, 111] on span "Praveer Agrawal" at bounding box center [223, 112] width 121 height 6
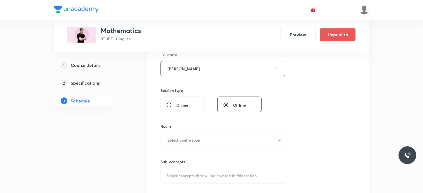
scroll to position [249, 0]
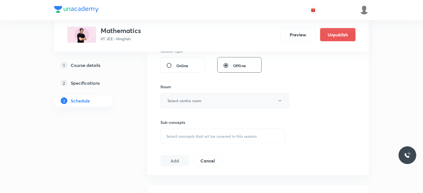
click at [201, 98] on h6 "Select centre room" at bounding box center [184, 101] width 34 height 6
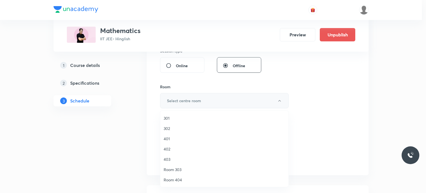
click at [181, 110] on div at bounding box center [213, 96] width 426 height 193
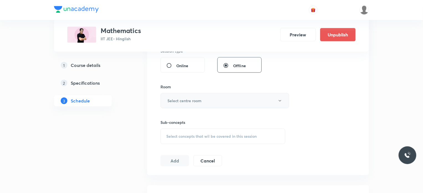
click at [194, 106] on button "Select centre room" at bounding box center [224, 100] width 129 height 15
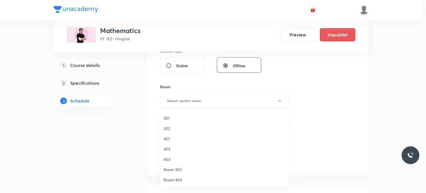
drag, startPoint x: 186, startPoint y: 119, endPoint x: 212, endPoint y: 132, distance: 29.4
click at [186, 119] on span "301" at bounding box center [223, 118] width 121 height 6
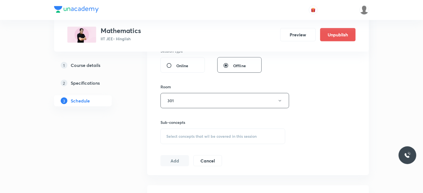
click at [234, 128] on div "Select concepts that wil be covered in this session" at bounding box center [222, 136] width 125 height 16
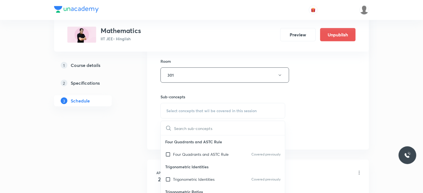
scroll to position [305, 0]
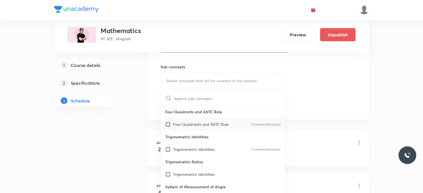
click at [212, 128] on div "Four Quadrants and ASTC Rule Covered previously" at bounding box center [223, 124] width 124 height 12
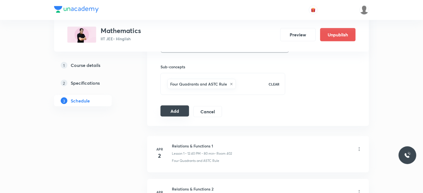
click at [182, 114] on button "Add" at bounding box center [174, 110] width 29 height 11
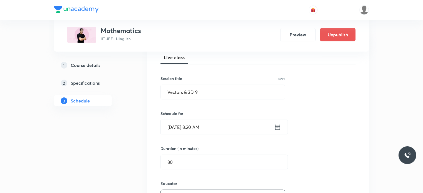
scroll to position [55, 0]
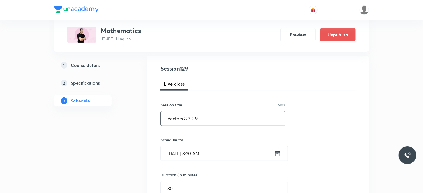
drag, startPoint x: 211, startPoint y: 119, endPoint x: 133, endPoint y: 117, distance: 77.6
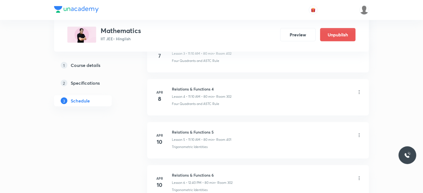
scroll to position [5523, 0]
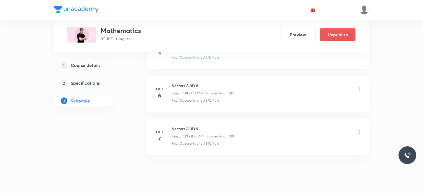
click at [180, 126] on h6 "Vectors & 3D 9" at bounding box center [203, 129] width 62 height 6
copy h6 "Vectors & 3D 9"
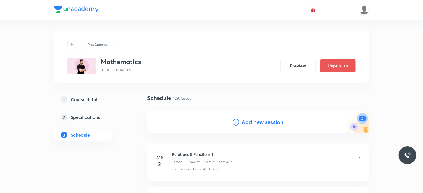
scroll to position [55, 0]
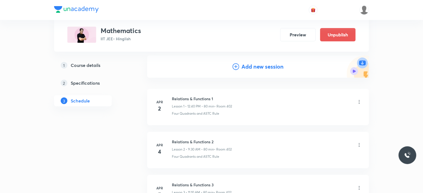
click at [260, 68] on h4 "Add new session" at bounding box center [262, 66] width 42 height 8
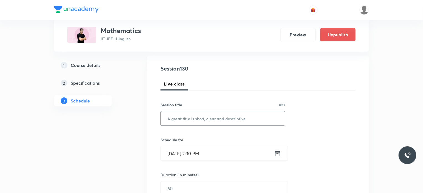
drag, startPoint x: 243, startPoint y: 114, endPoint x: 240, endPoint y: 115, distance: 3.3
click at [242, 114] on input "text" at bounding box center [223, 118] width 124 height 14
paste input "Vectors & 3D 9"
type input "Vectors & 3D 10"
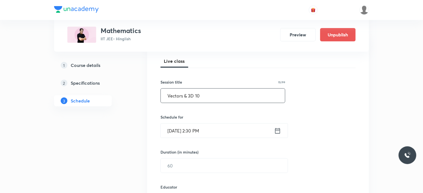
scroll to position [83, 0]
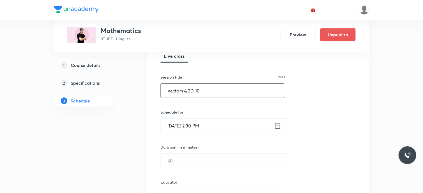
click at [195, 124] on input "Oct 5, 2025, 2:30 PM" at bounding box center [217, 125] width 113 height 14
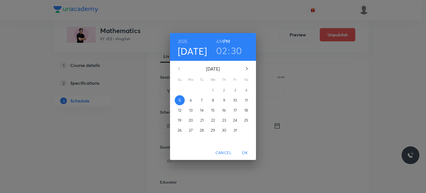
click at [217, 98] on span "8" at bounding box center [213, 100] width 10 height 6
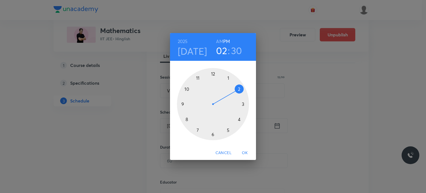
click at [222, 44] on h6 "AM" at bounding box center [219, 41] width 7 height 8
drag, startPoint x: 206, startPoint y: 109, endPoint x: 201, endPoint y: 118, distance: 9.8
click at [201, 118] on div at bounding box center [213, 104] width 72 height 72
click at [217, 56] on h3 "07" at bounding box center [221, 51] width 11 height 12
drag, startPoint x: 201, startPoint y: 106, endPoint x: 198, endPoint y: 112, distance: 6.9
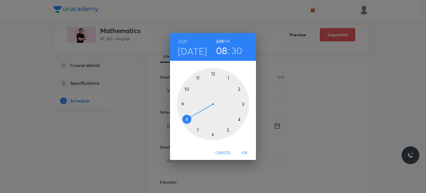
click at [198, 112] on div at bounding box center [213, 104] width 72 height 72
click at [235, 117] on div at bounding box center [213, 104] width 72 height 72
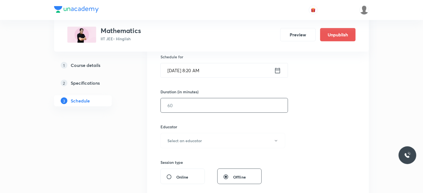
scroll to position [139, 0]
click at [209, 109] on input "text" at bounding box center [224, 105] width 127 height 14
type input "80"
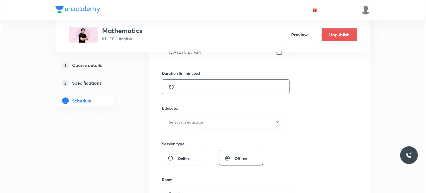
scroll to position [166, 0]
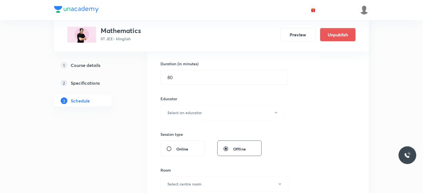
click at [204, 104] on div "Educator Select an educator" at bounding box center [222, 108] width 125 height 24
click at [209, 112] on button "Select an educator" at bounding box center [222, 112] width 125 height 15
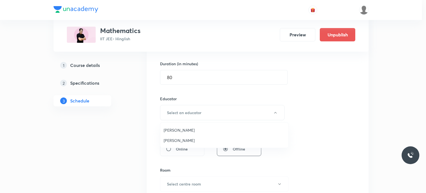
click at [198, 142] on span "Praveer Agrawal" at bounding box center [223, 140] width 121 height 6
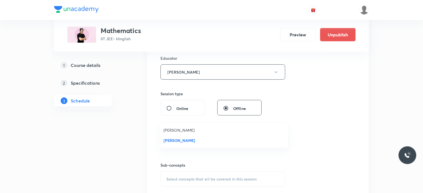
scroll to position [222, 0]
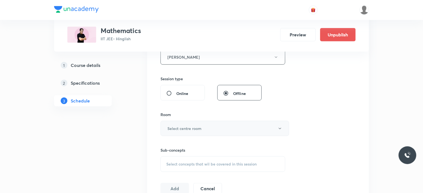
click at [208, 123] on button "Select centre room" at bounding box center [224, 128] width 129 height 15
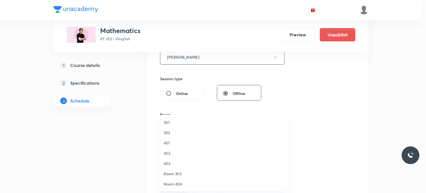
click at [182, 124] on span "301" at bounding box center [223, 122] width 121 height 6
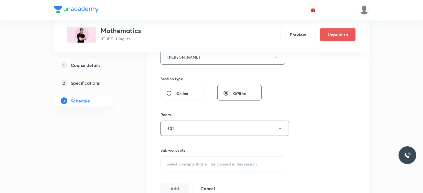
click at [200, 154] on div "Sub-concepts Select concepts that wil be covered in this session" at bounding box center [222, 159] width 125 height 25
click at [207, 162] on span "Select concepts that wil be covered in this session" at bounding box center [211, 164] width 90 height 4
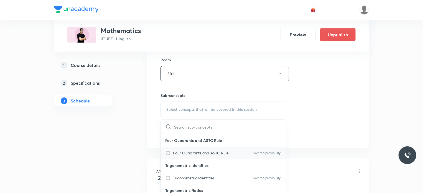
scroll to position [277, 0]
click at [217, 149] on p "Four Quadrants and ASTC Rule" at bounding box center [201, 152] width 56 height 6
checkbox input "true"
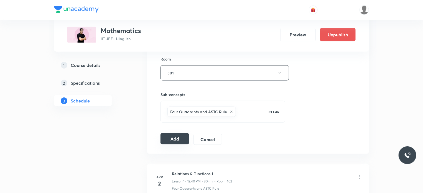
drag, startPoint x: 172, startPoint y: 133, endPoint x: 173, endPoint y: 137, distance: 3.7
click at [173, 137] on button "Add" at bounding box center [174, 138] width 29 height 11
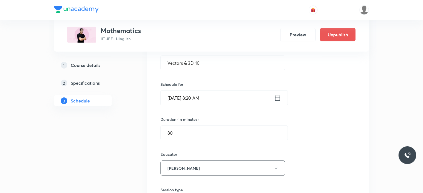
scroll to position [55, 0]
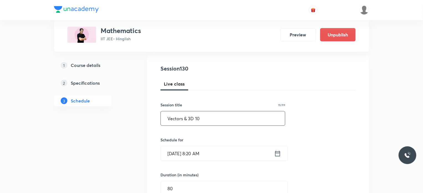
click at [202, 118] on input "Vectors & 3D 10" at bounding box center [223, 118] width 124 height 14
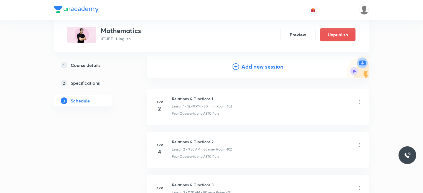
click at [279, 66] on h4 "Add new session" at bounding box center [262, 66] width 42 height 8
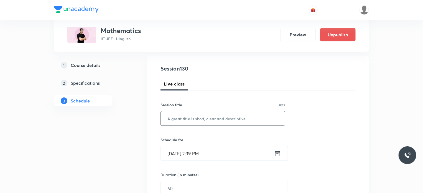
click at [235, 117] on input "text" at bounding box center [223, 118] width 124 height 14
type input "Vectors & 3D 11"
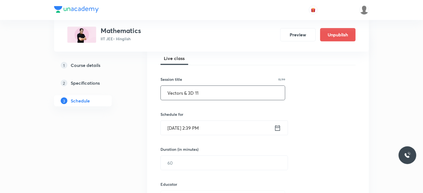
scroll to position [111, 0]
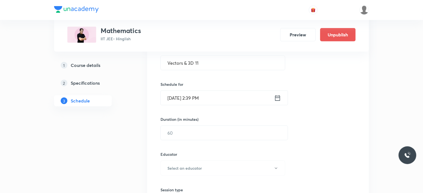
click at [241, 91] on input "Oct 5, 2025, 2:39 PM" at bounding box center [217, 98] width 113 height 14
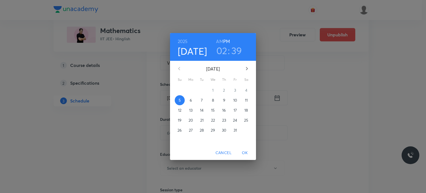
drag, startPoint x: 235, startPoint y: 98, endPoint x: 226, endPoint y: 62, distance: 37.1
click at [235, 98] on p "10" at bounding box center [235, 100] width 4 height 6
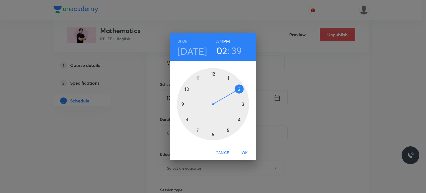
click at [218, 40] on h6 "AM" at bounding box center [219, 41] width 7 height 8
drag, startPoint x: 215, startPoint y: 80, endPoint x: 190, endPoint y: 100, distance: 32.5
click at [190, 100] on div at bounding box center [213, 104] width 72 height 72
drag, startPoint x: 210, startPoint y: 88, endPoint x: 191, endPoint y: 91, distance: 19.3
click at [191, 91] on div at bounding box center [213, 104] width 72 height 72
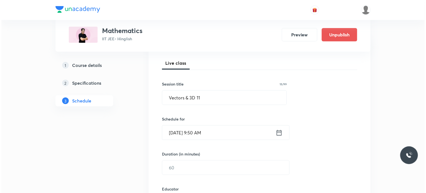
scroll to position [83, 0]
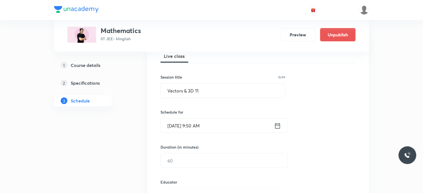
click at [206, 122] on input "Oct 10, 2025, 9:50 AM" at bounding box center [217, 125] width 113 height 14
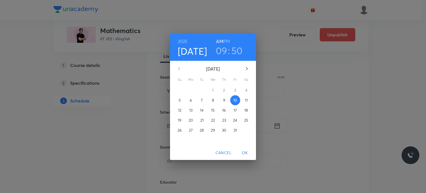
click at [212, 97] on p "8" at bounding box center [213, 100] width 2 height 6
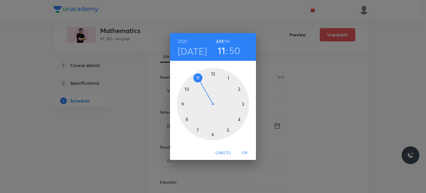
drag, startPoint x: 209, startPoint y: 67, endPoint x: 200, endPoint y: 77, distance: 13.7
click at [200, 77] on div "1 2 3 4 5 6 7 8 9 10 11 12" at bounding box center [213, 103] width 86 height 85
drag, startPoint x: 214, startPoint y: 121, endPoint x: 213, endPoint y: 130, distance: 9.2
click at [213, 130] on div at bounding box center [213, 104] width 72 height 72
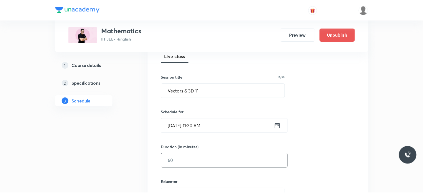
scroll to position [111, 0]
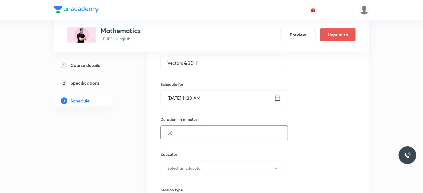
click at [183, 135] on input "text" at bounding box center [224, 133] width 127 height 14
type input "8"
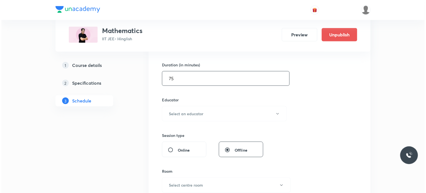
scroll to position [166, 0]
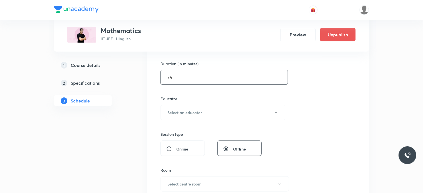
type input "75"
click at [183, 120] on div "Session 131 Live class Session title 15/99 Vectors & 3D 11 ​ Schedule for Oct 8…" at bounding box center [257, 101] width 195 height 296
click at [189, 114] on h6 "Select an educator" at bounding box center [184, 112] width 34 height 6
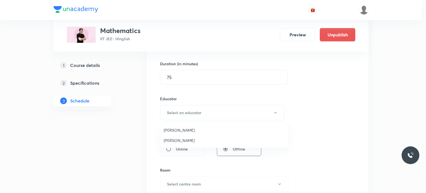
click at [185, 140] on span "Praveer Agrawal" at bounding box center [223, 140] width 121 height 6
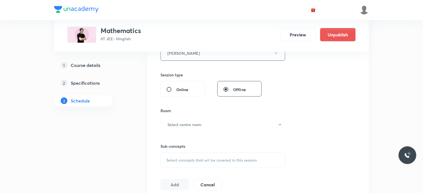
scroll to position [249, 0]
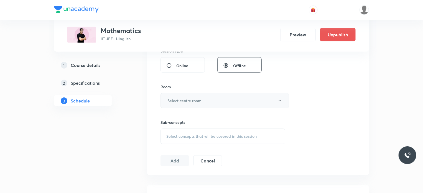
click at [193, 104] on button "Select centre room" at bounding box center [224, 100] width 129 height 15
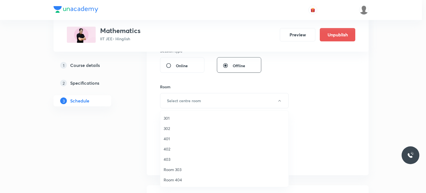
click at [184, 120] on span "301" at bounding box center [223, 118] width 121 height 6
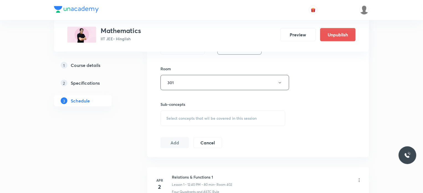
scroll to position [277, 0]
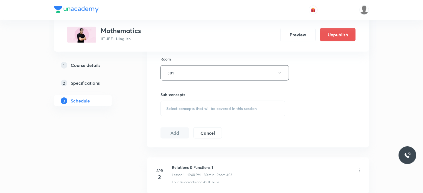
click at [205, 135] on button "Cancel" at bounding box center [207, 132] width 29 height 11
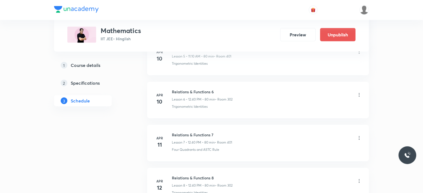
scroll to position [5566, 0]
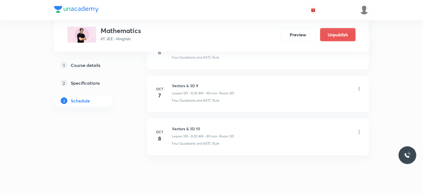
click at [180, 119] on li "Oct 8 Vectors & 3D 10 Lesson 130 • 8:20 AM • 80 min • Room 301 Four Quadrants a…" at bounding box center [258, 137] width 222 height 36
copy h6 "Vectors & 3D 10"
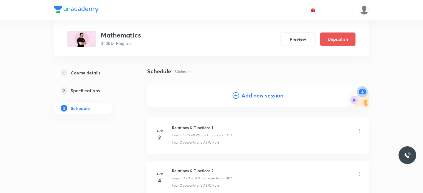
scroll to position [55, 0]
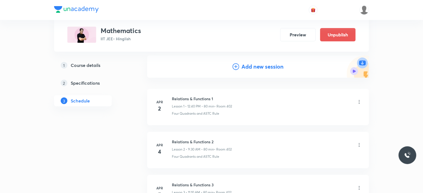
click at [245, 67] on h4 "Add new session" at bounding box center [262, 66] width 42 height 8
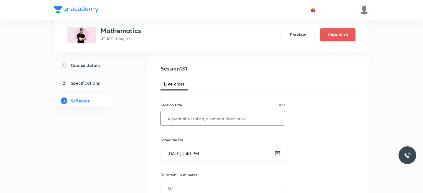
click at [222, 117] on input "text" at bounding box center [223, 118] width 124 height 14
paste input "Vectors & 3D 10"
type input "Vectors & 3D 11"
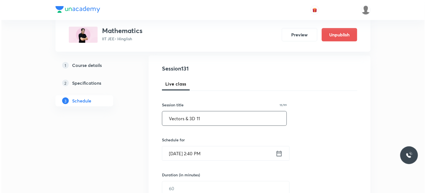
scroll to position [83, 0]
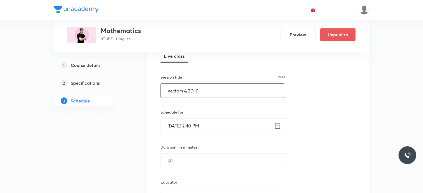
click at [220, 118] on div "Oct 5, 2025, 2:40 PM ​" at bounding box center [223, 125] width 127 height 15
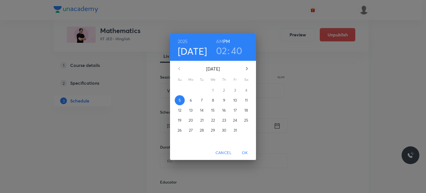
click at [223, 123] on button "23" at bounding box center [224, 120] width 10 height 10
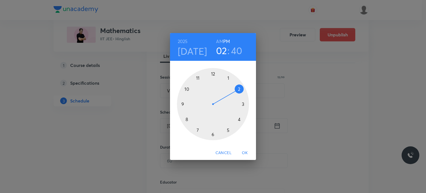
click at [192, 50] on h4 "Oct 23" at bounding box center [192, 51] width 29 height 12
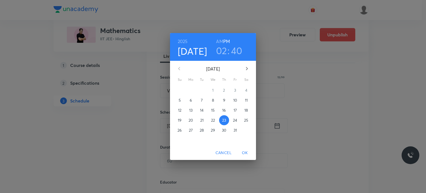
click at [220, 102] on span "9" at bounding box center [224, 100] width 10 height 6
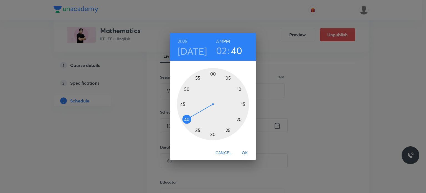
click at [191, 58] on div "2025 Oct 9 02 : 40 AM PM" at bounding box center [213, 47] width 86 height 28
click at [192, 56] on h4 "Oct 9" at bounding box center [192, 51] width 29 height 12
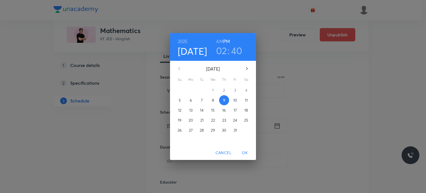
click at [212, 101] on p "8" at bounding box center [213, 100] width 2 height 6
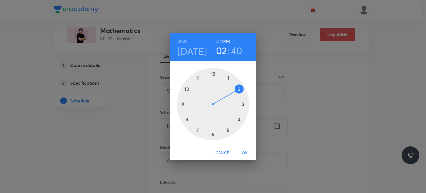
click at [219, 42] on h6 "AM" at bounding box center [219, 41] width 7 height 8
drag, startPoint x: 217, startPoint y: 85, endPoint x: 195, endPoint y: 84, distance: 22.2
click at [195, 84] on div at bounding box center [213, 104] width 72 height 72
drag, startPoint x: 216, startPoint y: 101, endPoint x: 213, endPoint y: 133, distance: 32.3
click at [213, 133] on div at bounding box center [213, 104] width 72 height 72
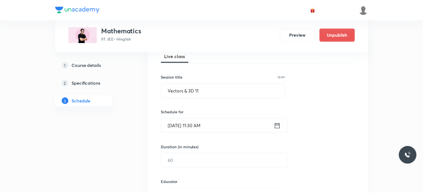
scroll to position [111, 0]
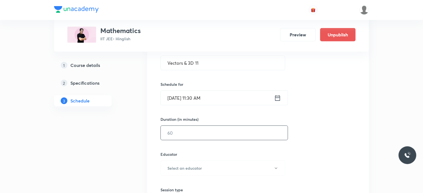
click at [189, 126] on input "text" at bounding box center [224, 133] width 127 height 14
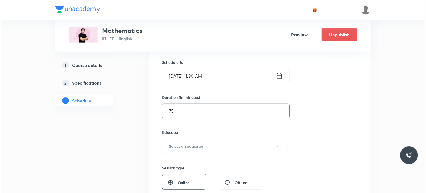
scroll to position [166, 0]
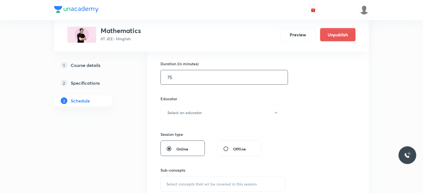
type input "75"
click at [185, 104] on div "Educator Select an educator" at bounding box center [222, 108] width 125 height 24
click at [194, 109] on h6 "Select an educator" at bounding box center [184, 112] width 34 height 6
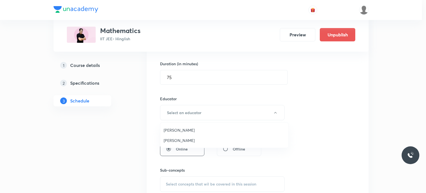
click at [187, 140] on span "Praveer Agrawal" at bounding box center [223, 140] width 121 height 6
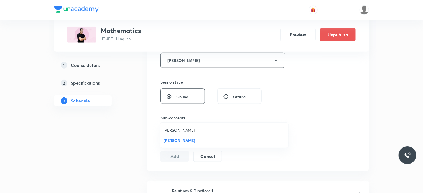
scroll to position [222, 0]
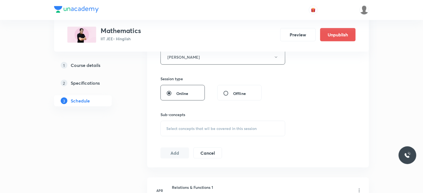
click at [225, 97] on div "Offline" at bounding box center [239, 93] width 44 height 16
click at [225, 92] on input "Offline" at bounding box center [228, 93] width 10 height 6
radio input "true"
radio input "false"
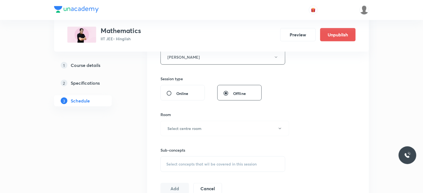
click at [199, 130] on h6 "Select centre room" at bounding box center [184, 128] width 34 height 6
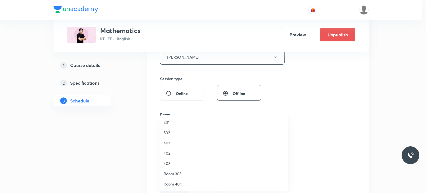
click at [197, 143] on span "401" at bounding box center [223, 143] width 121 height 6
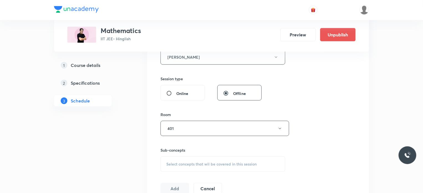
click at [208, 164] on span "Select concepts that wil be covered in this session" at bounding box center [211, 164] width 90 height 4
click at [216, 165] on span "Select concepts that wil be covered in this session" at bounding box center [211, 164] width 90 height 4
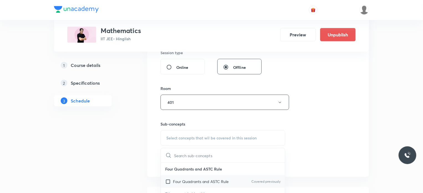
scroll to position [277, 0]
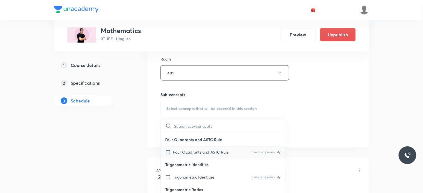
click at [213, 154] on div "Four Quadrants and ASTC Rule Covered previously" at bounding box center [223, 151] width 124 height 12
checkbox input "true"
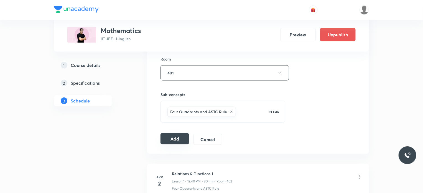
click at [180, 140] on button "Add" at bounding box center [174, 138] width 29 height 11
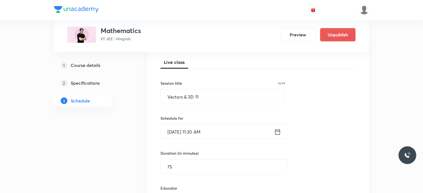
scroll to position [28, 0]
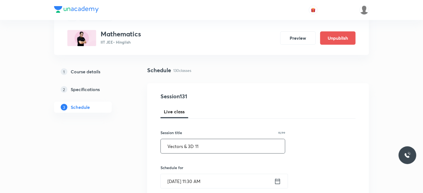
drag, startPoint x: 212, startPoint y: 142, endPoint x: 149, endPoint y: 145, distance: 63.3
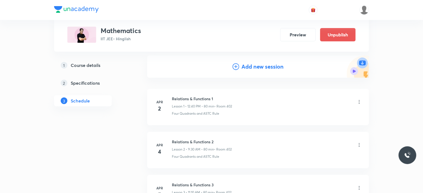
scroll to position [55, 0]
click at [249, 67] on h4 "Add new session" at bounding box center [262, 66] width 42 height 8
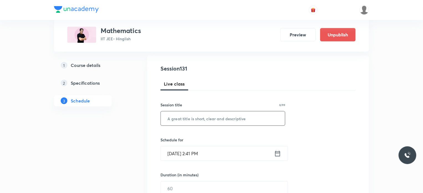
click at [206, 123] on input "text" at bounding box center [223, 118] width 124 height 14
paste input "Vectors & 3D 11"
type input "Vectors & 3D 12"
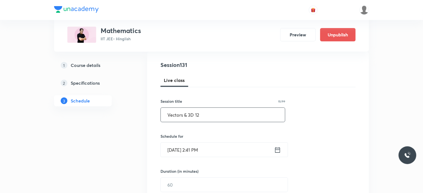
scroll to position [111, 0]
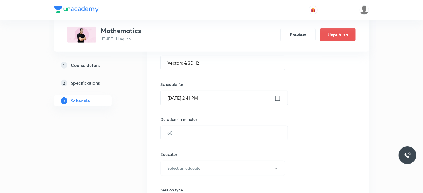
click at [214, 91] on input "Oct 5, 2025, 2:41 PM" at bounding box center [217, 98] width 113 height 14
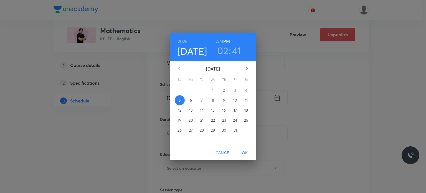
click at [235, 99] on p "10" at bounding box center [235, 100] width 4 height 6
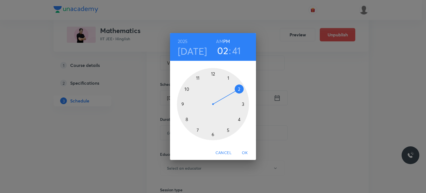
click at [220, 39] on h6 "AM" at bounding box center [219, 41] width 7 height 8
drag, startPoint x: 205, startPoint y: 74, endPoint x: 186, endPoint y: 101, distance: 32.6
click at [186, 101] on div at bounding box center [213, 104] width 72 height 72
drag, startPoint x: 195, startPoint y: 85, endPoint x: 187, endPoint y: 88, distance: 8.6
click at [187, 88] on div at bounding box center [213, 104] width 72 height 72
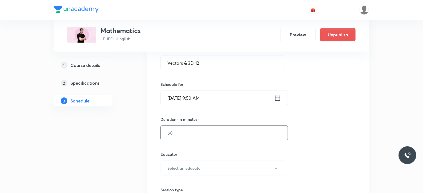
click at [181, 133] on input "text" at bounding box center [224, 133] width 127 height 14
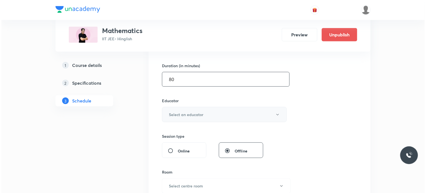
scroll to position [166, 0]
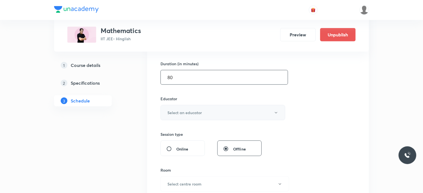
type input "80"
click at [181, 111] on h6 "Select an educator" at bounding box center [184, 112] width 34 height 6
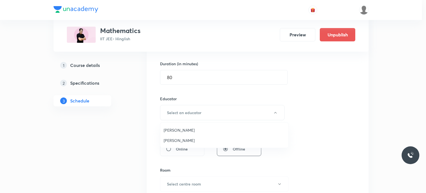
click at [183, 140] on span "Praveer Agrawal" at bounding box center [223, 140] width 121 height 6
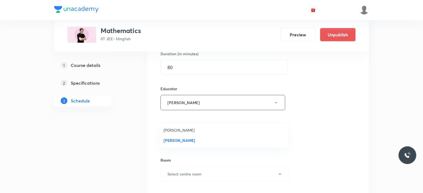
scroll to position [249, 0]
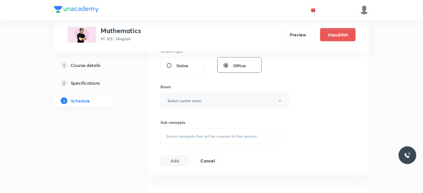
click at [181, 96] on button "Select centre room" at bounding box center [224, 100] width 129 height 15
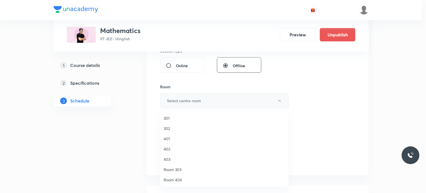
click at [178, 129] on span "302" at bounding box center [223, 128] width 121 height 6
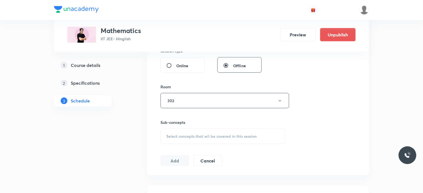
click at [204, 136] on span "Select concepts that wil be covered in this session" at bounding box center [211, 136] width 90 height 4
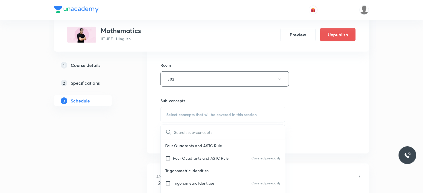
scroll to position [305, 0]
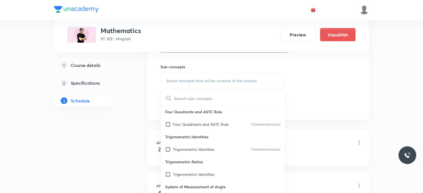
drag, startPoint x: 201, startPoint y: 138, endPoint x: 213, endPoint y: 126, distance: 16.5
click at [201, 138] on p "Trigonometric Identities" at bounding box center [223, 136] width 124 height 12
drag, startPoint x: 229, startPoint y: 121, endPoint x: 271, endPoint y: 110, distance: 43.1
click at [229, 121] on div "Four Quadrants and ASTC Rule Covered previously" at bounding box center [223, 124] width 124 height 12
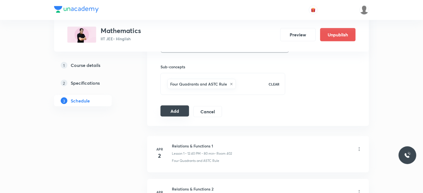
click at [183, 109] on button "Add" at bounding box center [174, 110] width 29 height 11
click at [175, 114] on button "Add" at bounding box center [174, 110] width 29 height 11
click at [180, 112] on button "Add" at bounding box center [174, 110] width 29 height 11
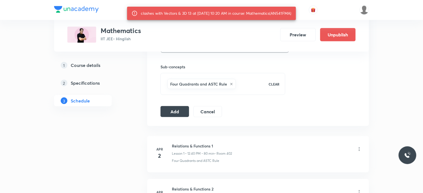
click at [285, 14] on div "clashes with Vectors & 3D 13 at 10 Oct 2025 10:20 AM in course: Mathematics(AN5…" at bounding box center [216, 13] width 150 height 10
copy div "AN541FMA"
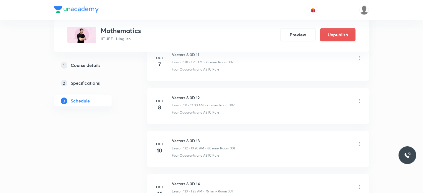
scroll to position [5928, 0]
click at [357, 142] on icon at bounding box center [359, 145] width 6 height 6
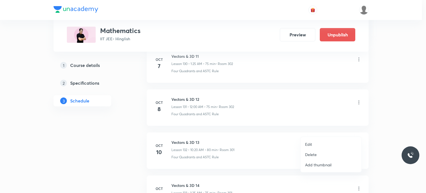
click at [328, 139] on li "Edit" at bounding box center [330, 144] width 61 height 10
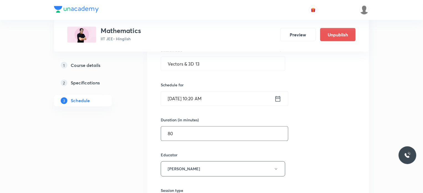
scroll to position [5734, 0]
click at [214, 93] on input "[DATE] 10:20 AM" at bounding box center [217, 100] width 113 height 14
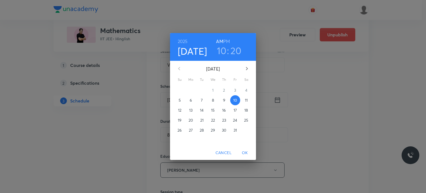
click at [219, 51] on h3 "10" at bounding box center [222, 51] width 10 height 12
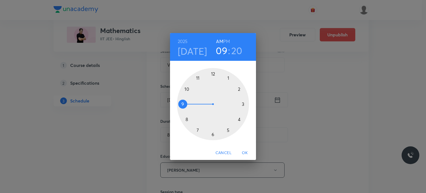
drag, startPoint x: 213, startPoint y: 63, endPoint x: 183, endPoint y: 100, distance: 47.7
click at [183, 100] on div "1 2 3 4 5 6 7 8 9 10 11 12" at bounding box center [213, 103] width 86 height 85
drag, startPoint x: 197, startPoint y: 86, endPoint x: 188, endPoint y: 88, distance: 9.0
click at [188, 88] on div at bounding box center [213, 104] width 72 height 72
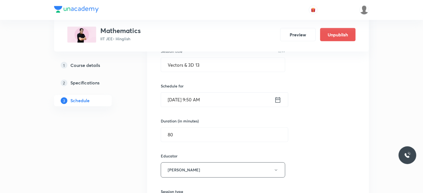
click at [206, 93] on input "[DATE] 9:50 AM" at bounding box center [217, 100] width 113 height 14
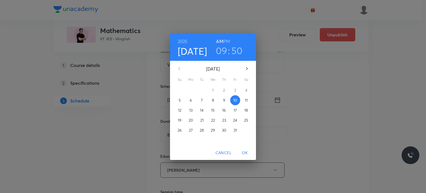
click at [224, 98] on p "9" at bounding box center [224, 100] width 2 height 6
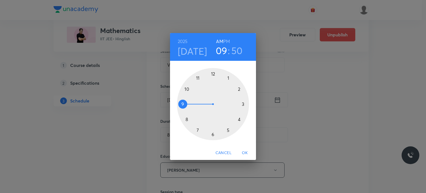
click at [242, 155] on span "OK" at bounding box center [244, 152] width 13 height 7
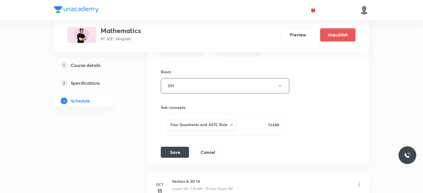
scroll to position [5900, 0]
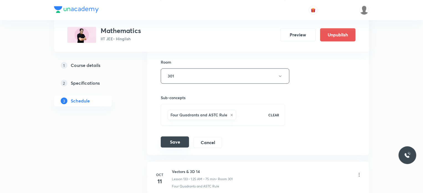
click at [180, 136] on button "Save" at bounding box center [175, 141] width 28 height 11
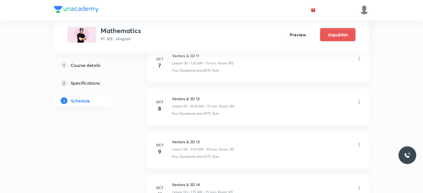
scroll to position [5666, 0]
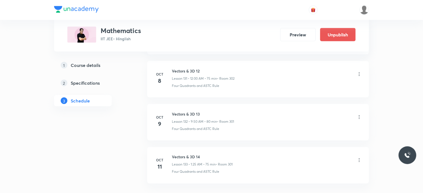
click at [187, 154] on h6 "Vectors & 3D 14" at bounding box center [202, 157] width 61 height 6
click at [248, 154] on div "Vectors & 3D 14 Lesson 133 • 1:25 AM • 75 min • Room 301" at bounding box center [267, 160] width 190 height 13
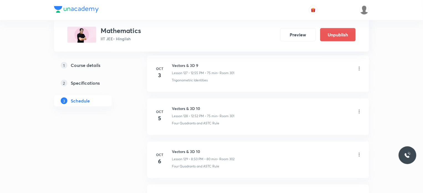
scroll to position [5555, 0]
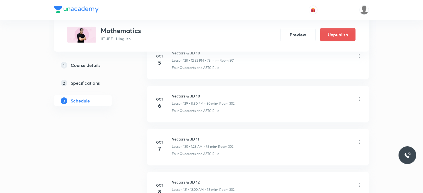
click at [205, 93] on div "Vectors & 3D 10 Lesson 129 • 8:50 PM • 80 min • Room 302" at bounding box center [203, 99] width 63 height 13
drag, startPoint x: 166, startPoint y: 118, endPoint x: 207, endPoint y: 122, distance: 41.8
click at [207, 129] on li "[DATE] Vectors & 3D 11 Lesson 130 • 1:25 AM • 75 min • Room 302 Four Quadrants …" at bounding box center [258, 147] width 222 height 36
click at [207, 136] on h6 "Vectors & 3D 11" at bounding box center [203, 139] width 62 height 6
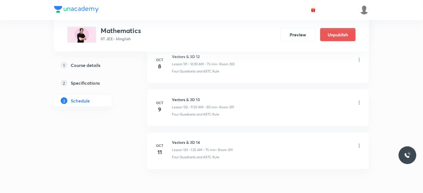
scroll to position [5694, 0]
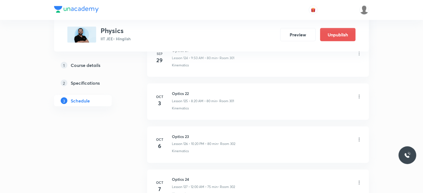
scroll to position [5732, 0]
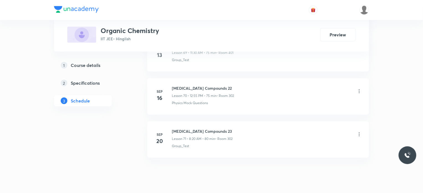
scroll to position [3328, 0]
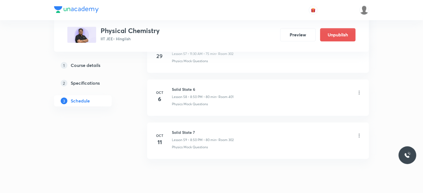
scroll to position [2779, 0]
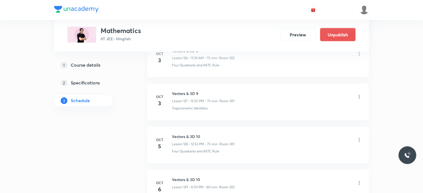
scroll to position [5790, 0]
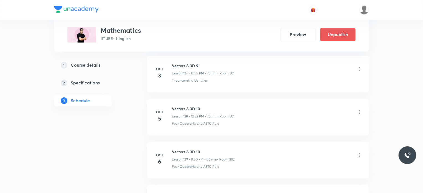
click at [217, 121] on p "Four Quadrants and ASTC Rule" at bounding box center [195, 123] width 47 height 5
click at [360, 152] on icon at bounding box center [359, 155] width 6 height 6
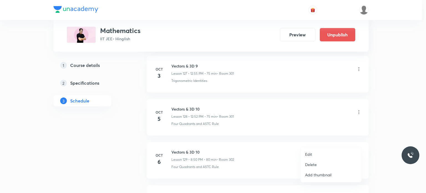
click at [308, 161] on p "Delete" at bounding box center [311, 164] width 12 height 6
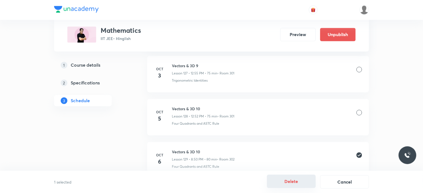
click at [280, 180] on button "Delete" at bounding box center [291, 180] width 49 height 13
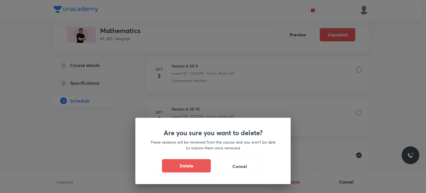
click at [196, 172] on button "Delete" at bounding box center [186, 165] width 49 height 13
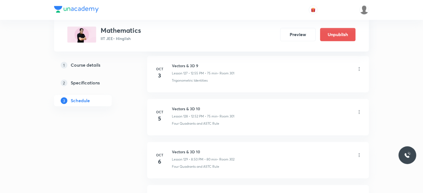
click at [357, 109] on icon at bounding box center [359, 112] width 6 height 6
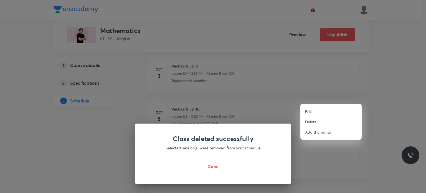
click at [238, 121] on div at bounding box center [213, 96] width 426 height 193
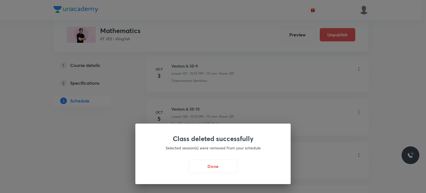
click at [301, 120] on div "Class deleted successfully Selected session(s) were removed from your schedule …" at bounding box center [213, 96] width 426 height 193
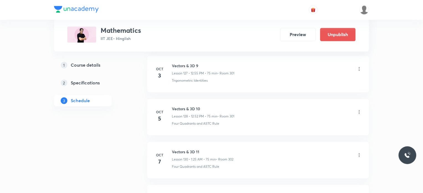
click at [359, 110] on icon at bounding box center [359, 112] width 1 height 4
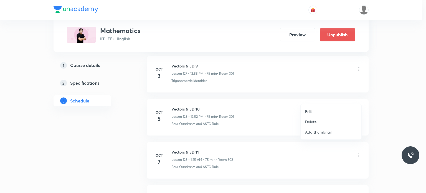
click at [313, 120] on p "Delete" at bounding box center [311, 122] width 12 height 6
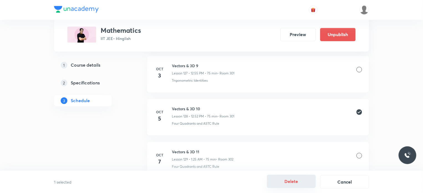
click at [269, 181] on button "Delete" at bounding box center [291, 180] width 49 height 13
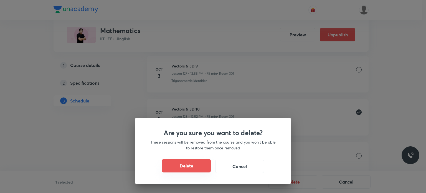
click at [198, 165] on button "Delete" at bounding box center [186, 165] width 49 height 13
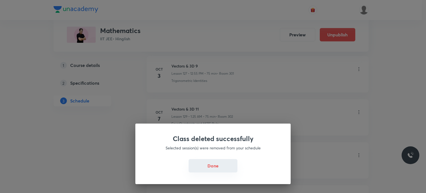
click at [210, 170] on button "Done" at bounding box center [212, 165] width 49 height 13
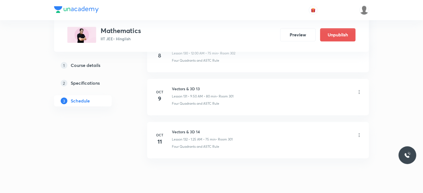
scroll to position [5898, 0]
click at [234, 126] on div "Vectors & 3D 14 Lesson 132 • 1:25 AM • 75 min • Room 301" at bounding box center [267, 132] width 190 height 13
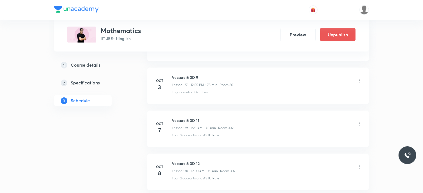
scroll to position [5787, 0]
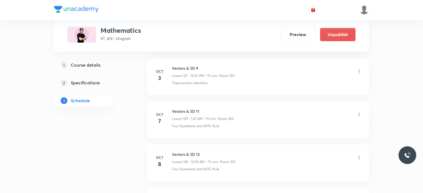
click at [357, 112] on icon at bounding box center [359, 115] width 6 height 6
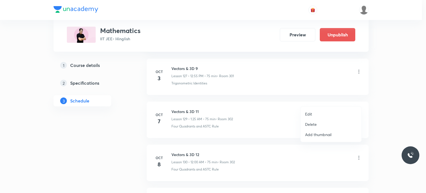
click at [313, 123] on p "Delete" at bounding box center [311, 124] width 12 height 6
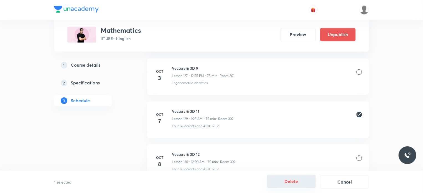
click at [291, 180] on button "Delete" at bounding box center [291, 180] width 49 height 13
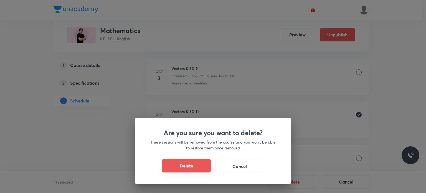
click at [190, 164] on button "Delete" at bounding box center [186, 165] width 49 height 13
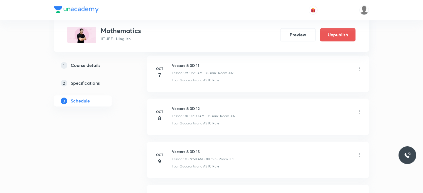
scroll to position [5843, 0]
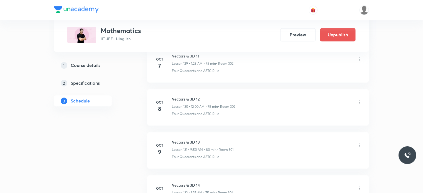
click at [359, 100] on icon at bounding box center [359, 102] width 1 height 4
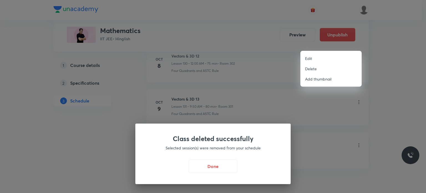
click at [239, 122] on div at bounding box center [213, 96] width 426 height 193
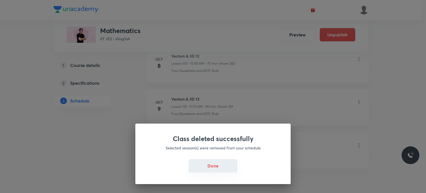
drag, startPoint x: 227, startPoint y: 158, endPoint x: 227, endPoint y: 161, distance: 2.8
click at [227, 160] on div "Class deleted successfully Selected session(s) were removed from your schedule …" at bounding box center [212, 153] width 155 height 60
click at [227, 162] on button "Done" at bounding box center [212, 165] width 49 height 13
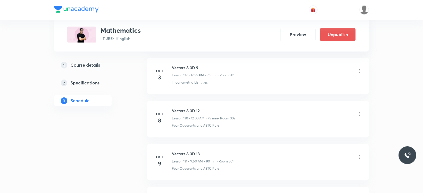
scroll to position [5787, 0]
click at [359, 112] on icon at bounding box center [359, 115] width 6 height 6
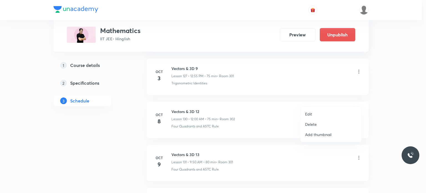
click at [313, 125] on p "Delete" at bounding box center [311, 124] width 12 height 6
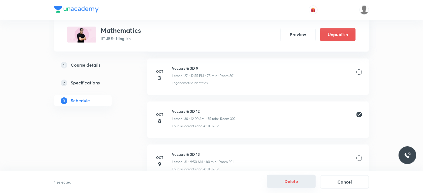
click at [301, 181] on button "Delete" at bounding box center [291, 180] width 49 height 13
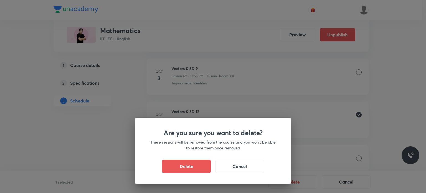
click at [199, 173] on div "Are you sure you want to delete? These sessions will be removed from the course…" at bounding box center [212, 150] width 155 height 66
click at [199, 171] on button "Delete" at bounding box center [186, 165] width 49 height 13
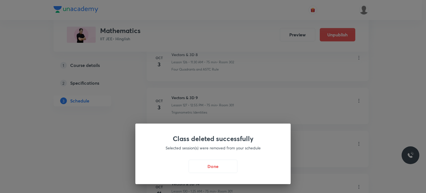
scroll to position [5752, 0]
click at [210, 174] on div "Class deleted successfully Selected session(s) were removed from your schedule …" at bounding box center [212, 153] width 155 height 60
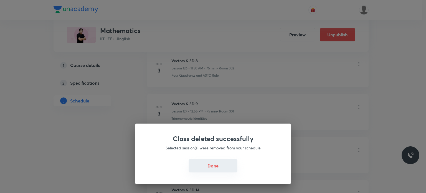
click at [213, 170] on button "Done" at bounding box center [212, 165] width 49 height 13
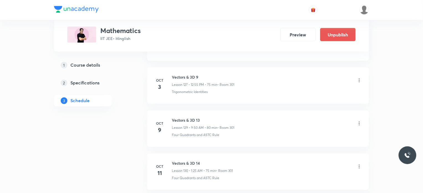
scroll to position [5780, 0]
click at [361, 119] on icon at bounding box center [359, 122] width 6 height 6
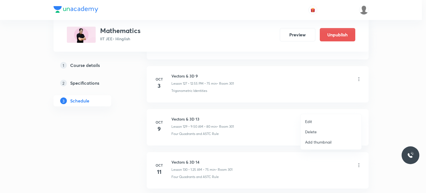
click at [314, 132] on p "Delete" at bounding box center [311, 132] width 12 height 6
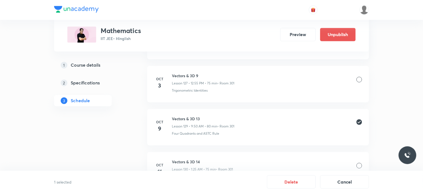
click at [311, 181] on button "Delete" at bounding box center [291, 181] width 49 height 13
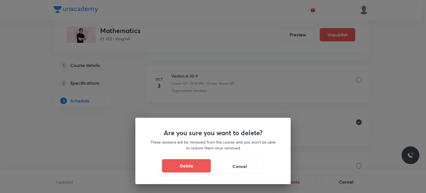
click at [210, 168] on button "Delete" at bounding box center [186, 165] width 49 height 13
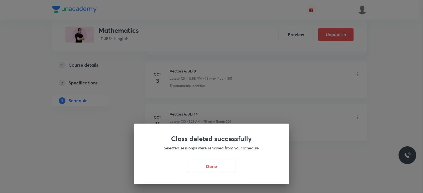
scroll to position [5769, 0]
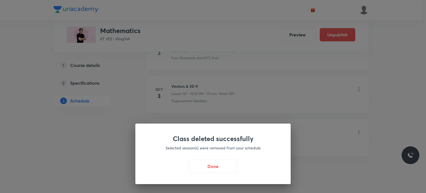
click at [238, 165] on div "Done" at bounding box center [213, 165] width 129 height 13
click at [231, 165] on button "Done" at bounding box center [212, 165] width 49 height 13
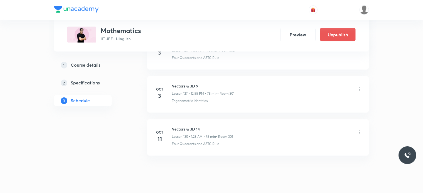
click at [358, 129] on icon at bounding box center [359, 132] width 6 height 6
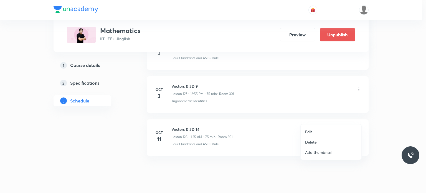
click at [313, 140] on p "Delete" at bounding box center [311, 142] width 12 height 6
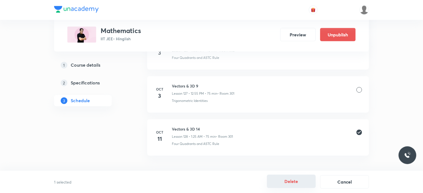
click at [295, 182] on button "Delete" at bounding box center [291, 180] width 49 height 13
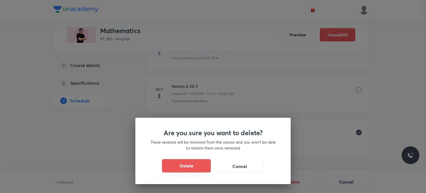
click at [195, 168] on button "Delete" at bounding box center [186, 165] width 49 height 13
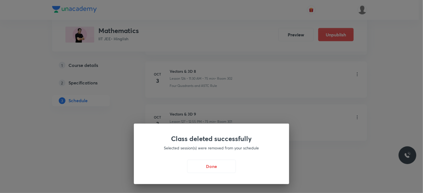
scroll to position [5727, 0]
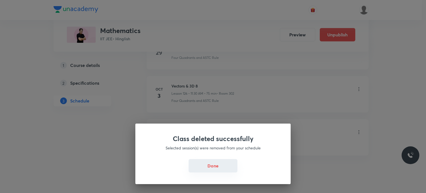
drag, startPoint x: 206, startPoint y: 165, endPoint x: 203, endPoint y: 129, distance: 35.3
click at [206, 163] on button "Done" at bounding box center [212, 165] width 49 height 13
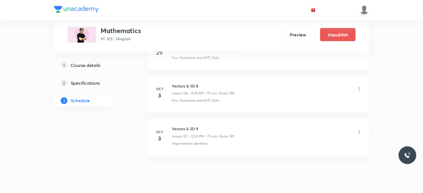
click at [221, 126] on h6 "Vectors & 3D 9" at bounding box center [203, 129] width 62 height 6
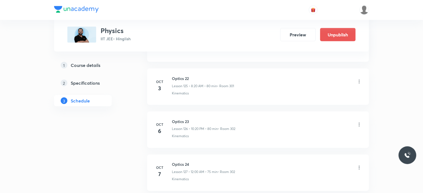
scroll to position [5704, 0]
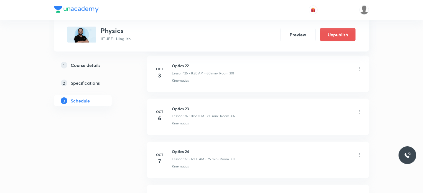
click at [358, 109] on icon at bounding box center [359, 112] width 6 height 6
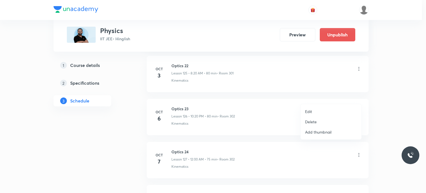
click at [314, 123] on p "Delete" at bounding box center [311, 122] width 12 height 6
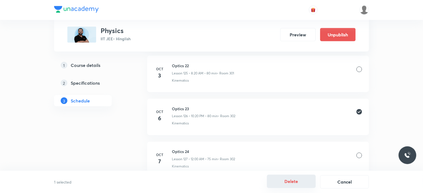
click at [293, 183] on button "Delete" at bounding box center [291, 180] width 49 height 13
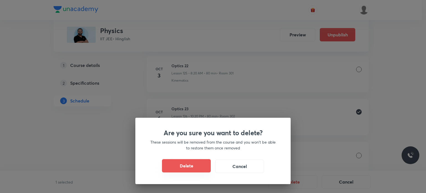
click at [192, 166] on button "Delete" at bounding box center [186, 165] width 49 height 13
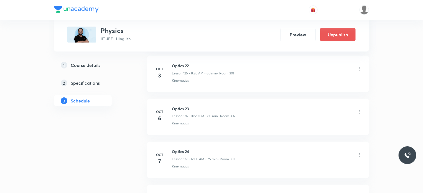
scroll to position [5732, 0]
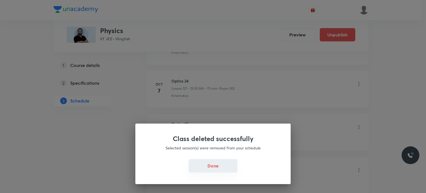
click at [220, 167] on button "Done" at bounding box center [212, 165] width 49 height 13
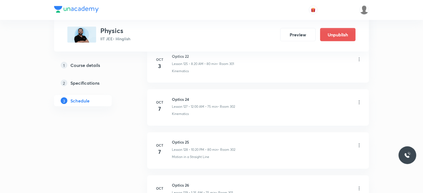
scroll to position [5704, 0]
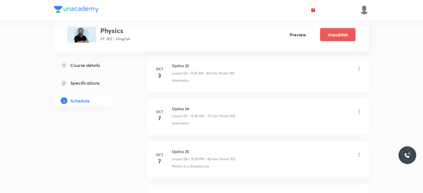
click at [358, 109] on icon at bounding box center [359, 112] width 6 height 6
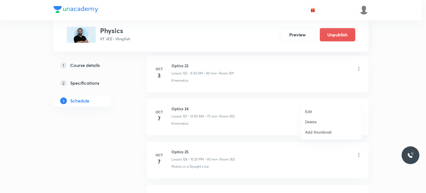
click at [308, 122] on p "Delete" at bounding box center [311, 122] width 12 height 6
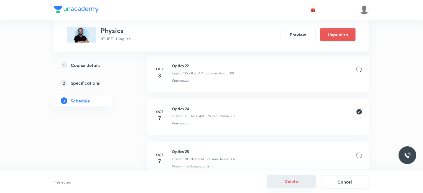
click at [292, 183] on button "Delete" at bounding box center [291, 180] width 49 height 13
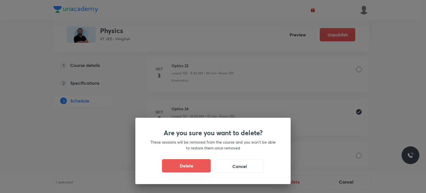
click at [198, 169] on button "Delete" at bounding box center [186, 165] width 49 height 13
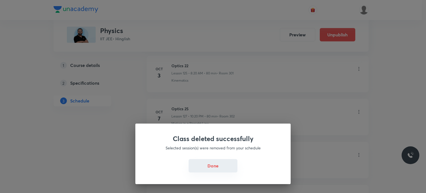
click at [218, 166] on button "Done" at bounding box center [212, 165] width 49 height 13
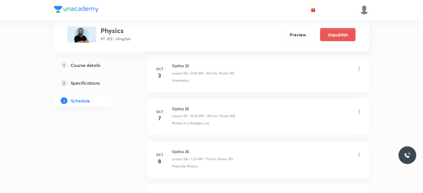
click at [359, 110] on icon at bounding box center [359, 112] width 1 height 4
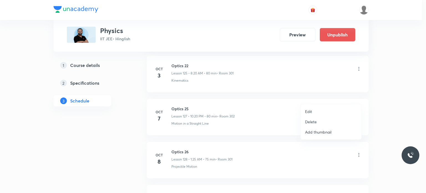
click at [319, 122] on li "Delete" at bounding box center [330, 121] width 61 height 10
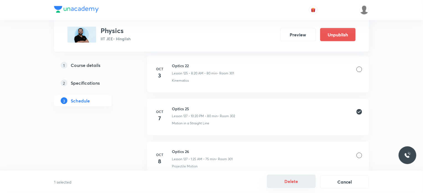
click at [285, 180] on button "Delete" at bounding box center [291, 180] width 49 height 13
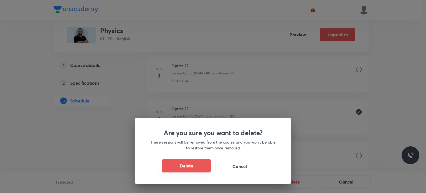
click at [198, 166] on button "Delete" at bounding box center [186, 165] width 49 height 13
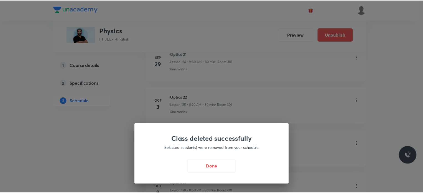
scroll to position [5659, 0]
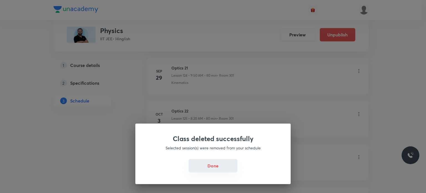
click at [221, 168] on button "Done" at bounding box center [212, 165] width 49 height 13
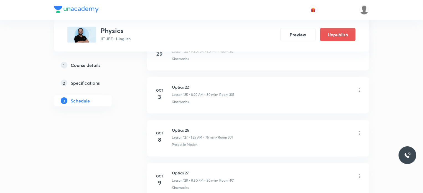
scroll to position [5714, 0]
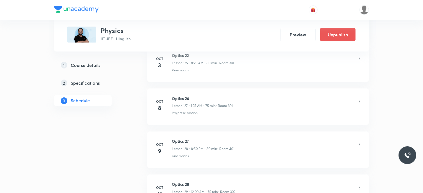
click at [358, 99] on icon at bounding box center [359, 102] width 6 height 6
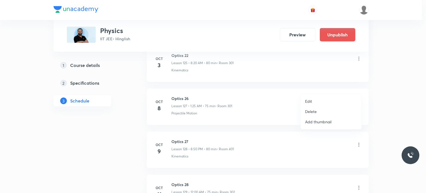
click at [308, 113] on p "Delete" at bounding box center [311, 111] width 12 height 6
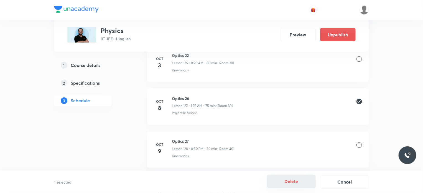
click at [286, 184] on button "Delete" at bounding box center [291, 180] width 49 height 13
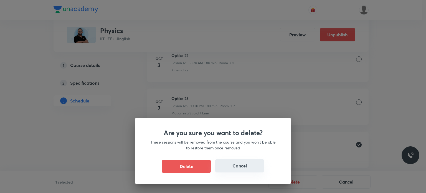
click at [243, 164] on button "Cancel" at bounding box center [239, 165] width 49 height 13
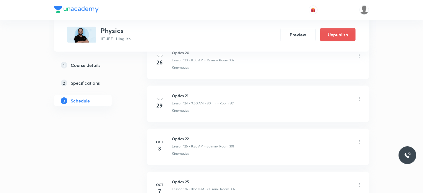
click at [282, 135] on div "Optics 22 Lesson 125 • 8:20 AM • 80 min • Room 301" at bounding box center [267, 141] width 190 height 13
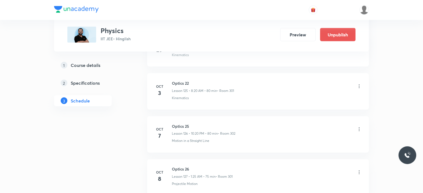
click at [359, 126] on icon at bounding box center [359, 129] width 6 height 6
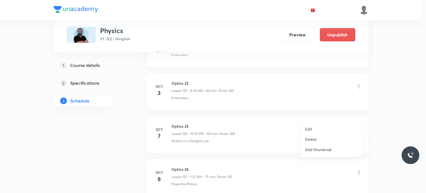
click at [317, 136] on li "Delete" at bounding box center [330, 139] width 61 height 10
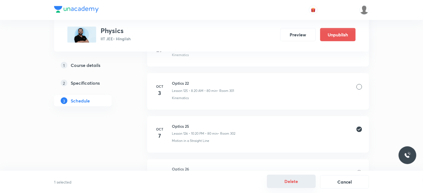
click at [296, 182] on button "Delete" at bounding box center [291, 180] width 49 height 13
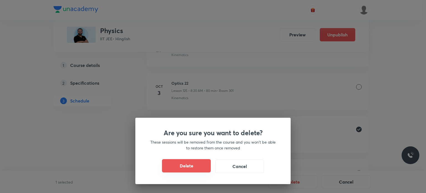
click at [206, 166] on button "Delete" at bounding box center [186, 165] width 49 height 13
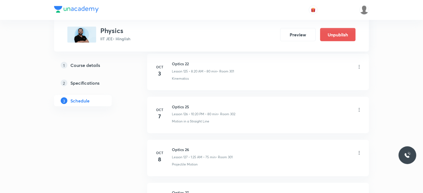
scroll to position [5770, 0]
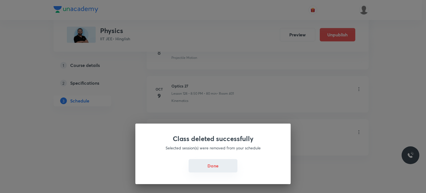
click at [222, 163] on button "Done" at bounding box center [212, 165] width 49 height 13
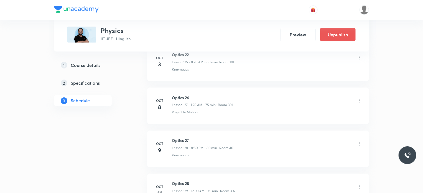
scroll to position [5714, 0]
click at [359, 100] on icon at bounding box center [359, 102] width 1 height 4
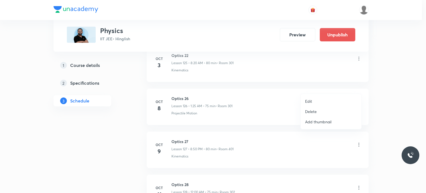
click at [315, 111] on p "Delete" at bounding box center [311, 111] width 12 height 6
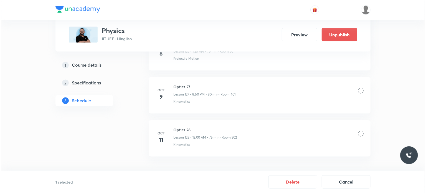
scroll to position [5770, 0]
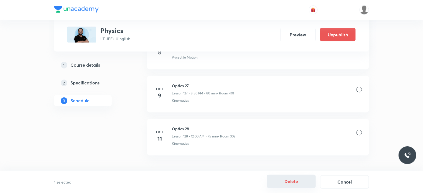
click at [290, 180] on button "Delete" at bounding box center [291, 180] width 49 height 13
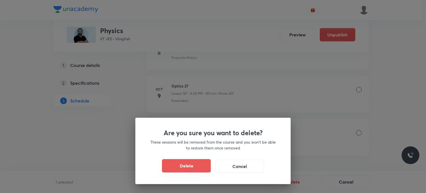
click at [199, 166] on button "Delete" at bounding box center [186, 165] width 49 height 13
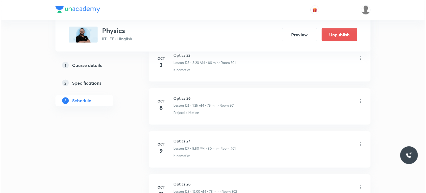
scroll to position [5714, 0]
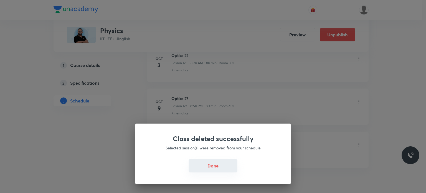
click at [232, 160] on button "Done" at bounding box center [212, 165] width 49 height 13
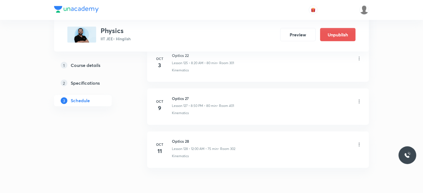
click at [358, 99] on icon at bounding box center [359, 102] width 6 height 6
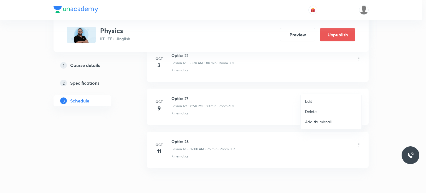
click at [310, 101] on p "Edit" at bounding box center [308, 101] width 7 height 6
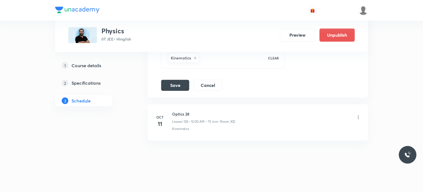
scroll to position [5685, 0]
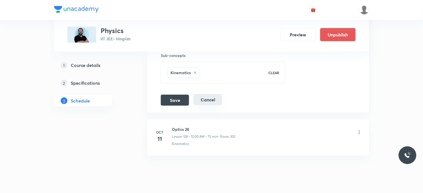
click at [216, 94] on button "Cancel" at bounding box center [207, 99] width 29 height 11
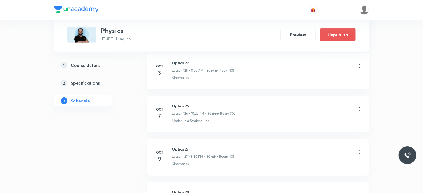
scroll to position [5369, 0]
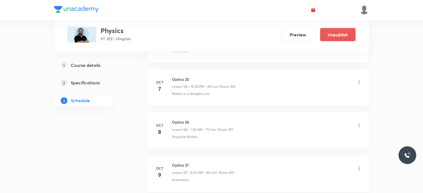
scroll to position [5812, 0]
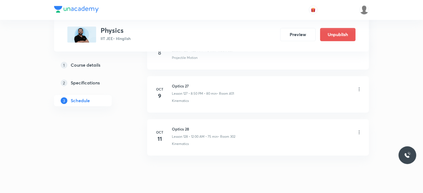
drag, startPoint x: 247, startPoint y: 114, endPoint x: 156, endPoint y: 120, distance: 90.8
drag, startPoint x: 156, startPoint y: 120, endPoint x: 19, endPoint y: 106, distance: 137.9
drag, startPoint x: 19, startPoint y: 106, endPoint x: 0, endPoint y: 139, distance: 38.5
drag, startPoint x: 0, startPoint y: 139, endPoint x: 170, endPoint y: 115, distance: 171.9
click at [156, 135] on h4 "11" at bounding box center [159, 139] width 11 height 8
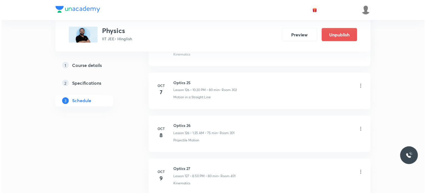
scroll to position [5757, 0]
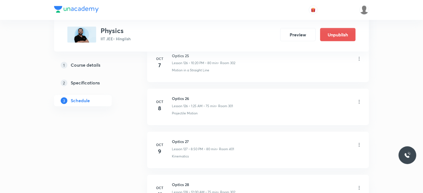
click at [360, 99] on icon at bounding box center [359, 102] width 6 height 6
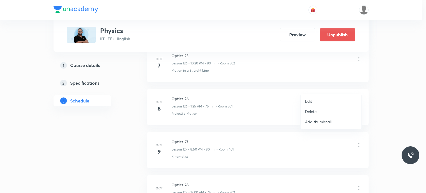
click at [256, 121] on div at bounding box center [213, 96] width 426 height 193
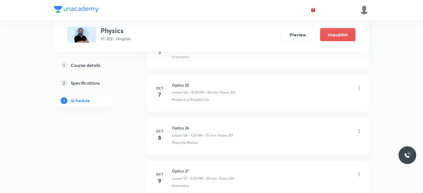
scroll to position [5729, 0]
click at [360, 84] on icon at bounding box center [359, 87] width 6 height 6
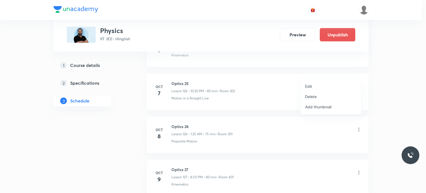
click at [321, 95] on li "Delete" at bounding box center [330, 96] width 61 height 10
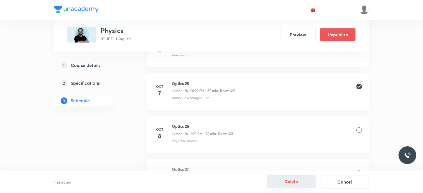
click at [284, 182] on button "Delete" at bounding box center [291, 180] width 49 height 13
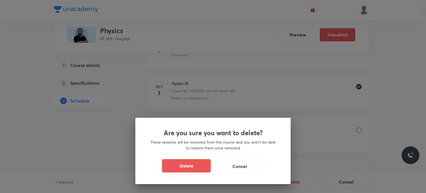
click at [197, 169] on button "Delete" at bounding box center [186, 165] width 49 height 13
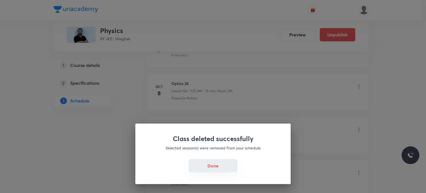
click at [209, 164] on button "Done" at bounding box center [212, 165] width 49 height 13
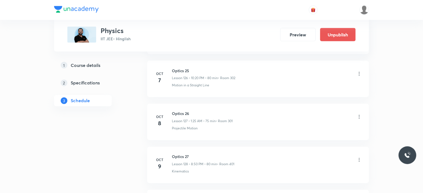
scroll to position [5760, 0]
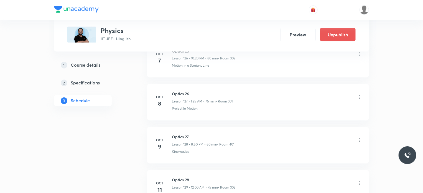
scroll to position [5757, 0]
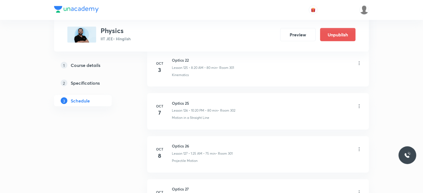
scroll to position [5702, 0]
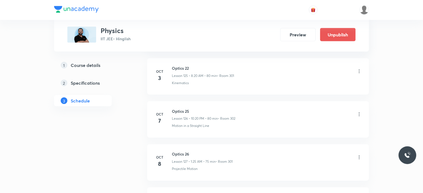
click at [357, 111] on icon at bounding box center [359, 114] width 6 height 6
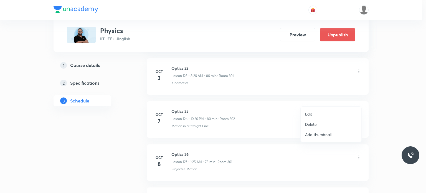
click at [313, 124] on p "Delete" at bounding box center [311, 124] width 12 height 6
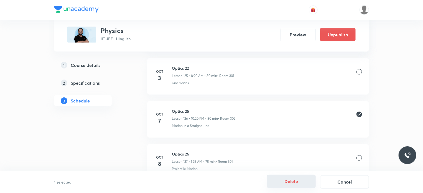
click at [290, 182] on button "Delete" at bounding box center [291, 180] width 49 height 13
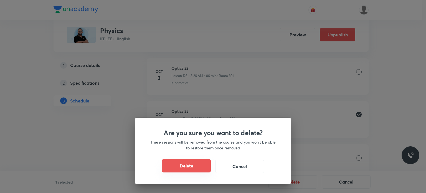
click at [178, 169] on button "Delete" at bounding box center [186, 165] width 49 height 13
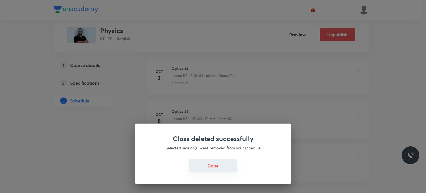
click at [222, 170] on button "Done" at bounding box center [212, 165] width 49 height 13
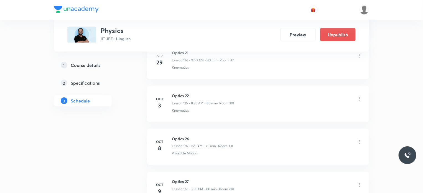
scroll to position [5674, 0]
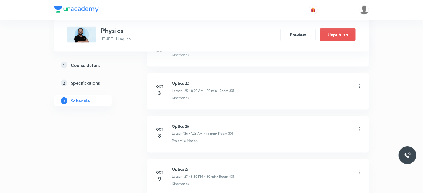
scroll to position [5714, 0]
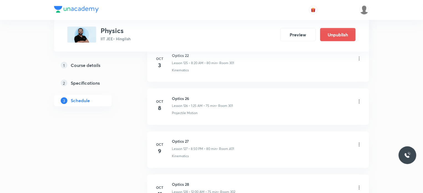
drag, startPoint x: 304, startPoint y: 92, endPoint x: 379, endPoint y: 87, distance: 75.8
click at [305, 95] on div "Optics 26 Lesson 126 • 1:25 AM • 75 min • Room 301" at bounding box center [267, 101] width 190 height 13
click at [356, 95] on div "Optics 26 Lesson 126 • 1:25 AM • 75 min • Room 301" at bounding box center [267, 101] width 190 height 13
click at [357, 99] on icon at bounding box center [359, 102] width 6 height 6
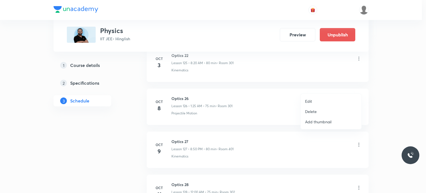
click at [314, 112] on p "Delete" at bounding box center [311, 111] width 12 height 6
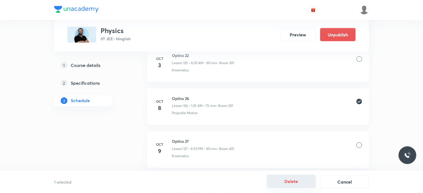
click at [288, 182] on button "Delete" at bounding box center [291, 180] width 49 height 13
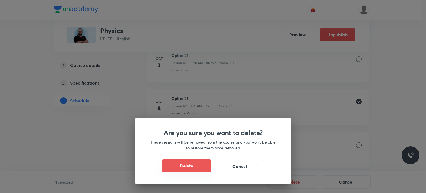
click at [205, 165] on button "Delete" at bounding box center [186, 165] width 49 height 13
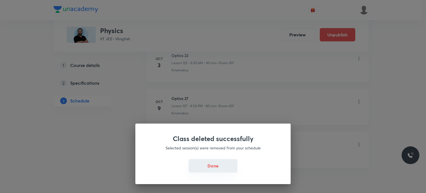
click at [216, 164] on button "Done" at bounding box center [212, 165] width 49 height 13
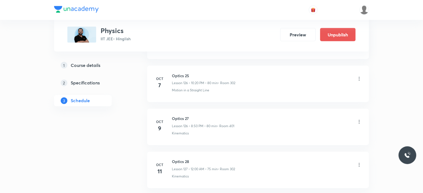
scroll to position [5770, 0]
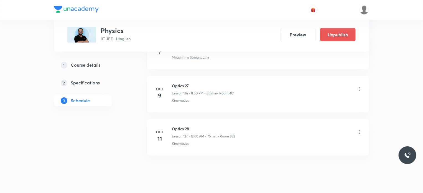
click at [295, 119] on li "[DATE] Optics 28 Lesson 127 • 12:00 AM • 75 min • Room 302 Kinematics" at bounding box center [258, 137] width 222 height 36
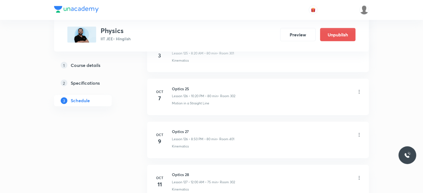
scroll to position [5687, 0]
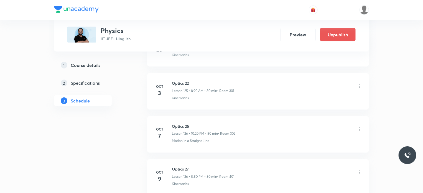
click at [360, 126] on icon at bounding box center [359, 129] width 6 height 6
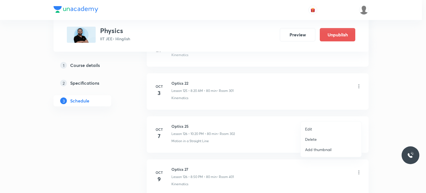
click at [310, 136] on p "Delete" at bounding box center [311, 139] width 12 height 6
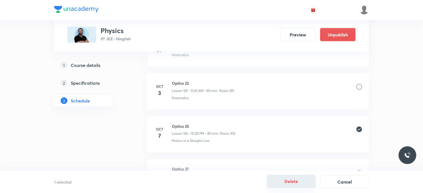
click at [281, 180] on button "Delete" at bounding box center [291, 180] width 49 height 13
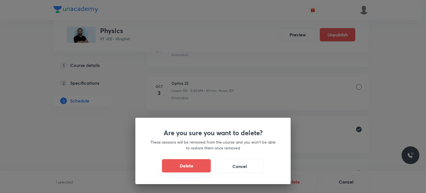
click at [199, 167] on button "Delete" at bounding box center [186, 165] width 49 height 13
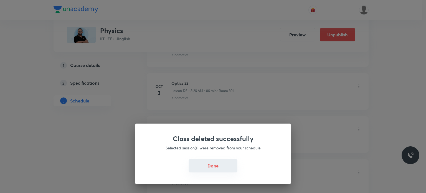
click at [222, 160] on button "Done" at bounding box center [212, 165] width 49 height 13
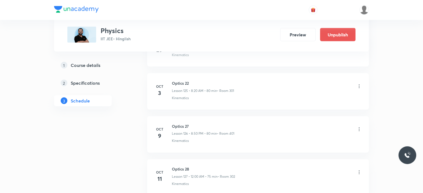
click at [359, 126] on icon at bounding box center [359, 129] width 6 height 6
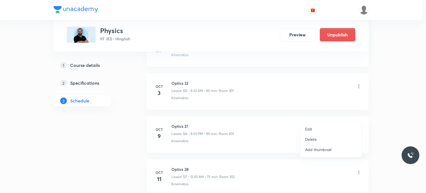
click at [176, 155] on div at bounding box center [213, 96] width 426 height 193
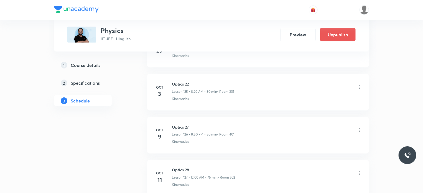
scroll to position [5727, 0]
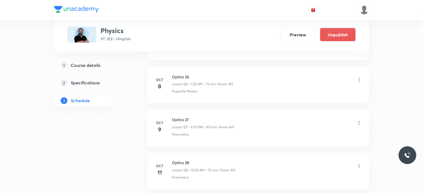
scroll to position [5687, 0]
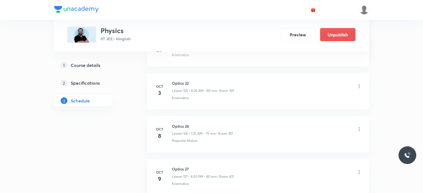
drag, startPoint x: 207, startPoint y: 149, endPoint x: 209, endPoint y: 110, distance: 39.1
drag, startPoint x: 209, startPoint y: 110, endPoint x: 211, endPoint y: 118, distance: 8.7
click at [212, 131] on p "Lesson 126 • 1:25 AM • 75 min" at bounding box center [194, 133] width 44 height 5
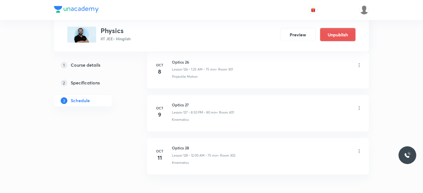
scroll to position [5742, 0]
